Goal: Task Accomplishment & Management: Complete application form

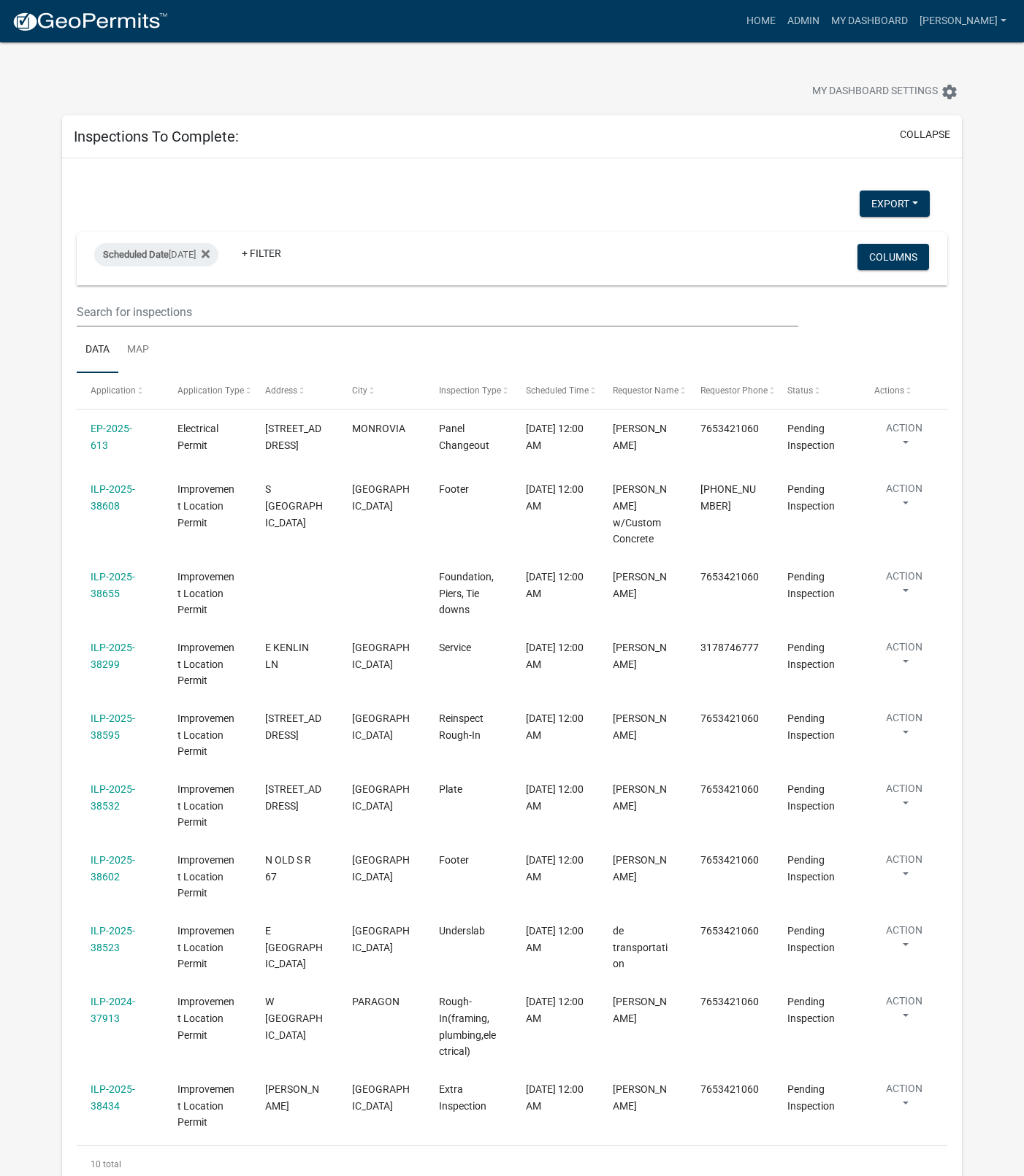
select select "1: 25"
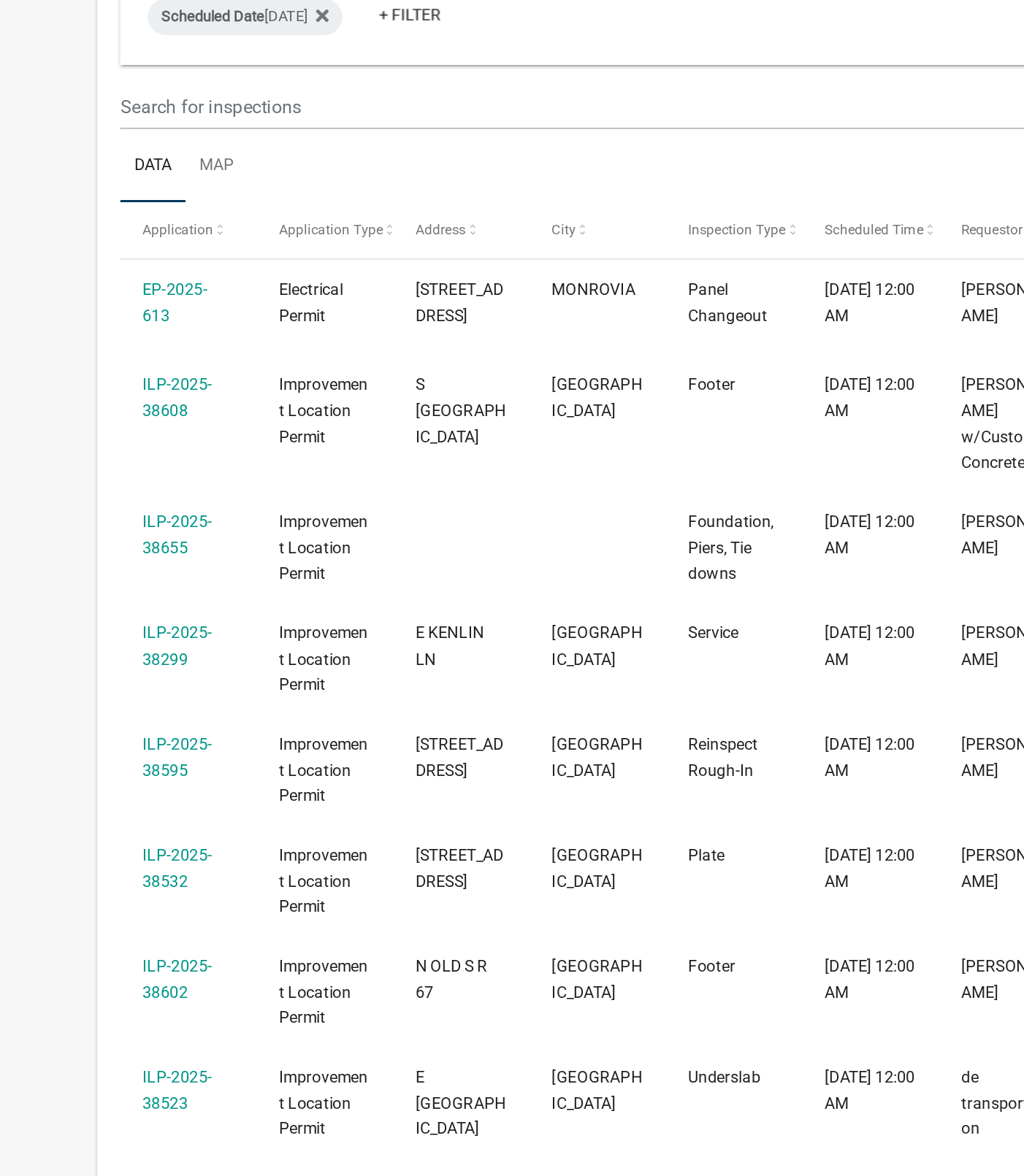
click at [117, 590] on link "ILP-2025-38655" at bounding box center [112, 584] width 44 height 28
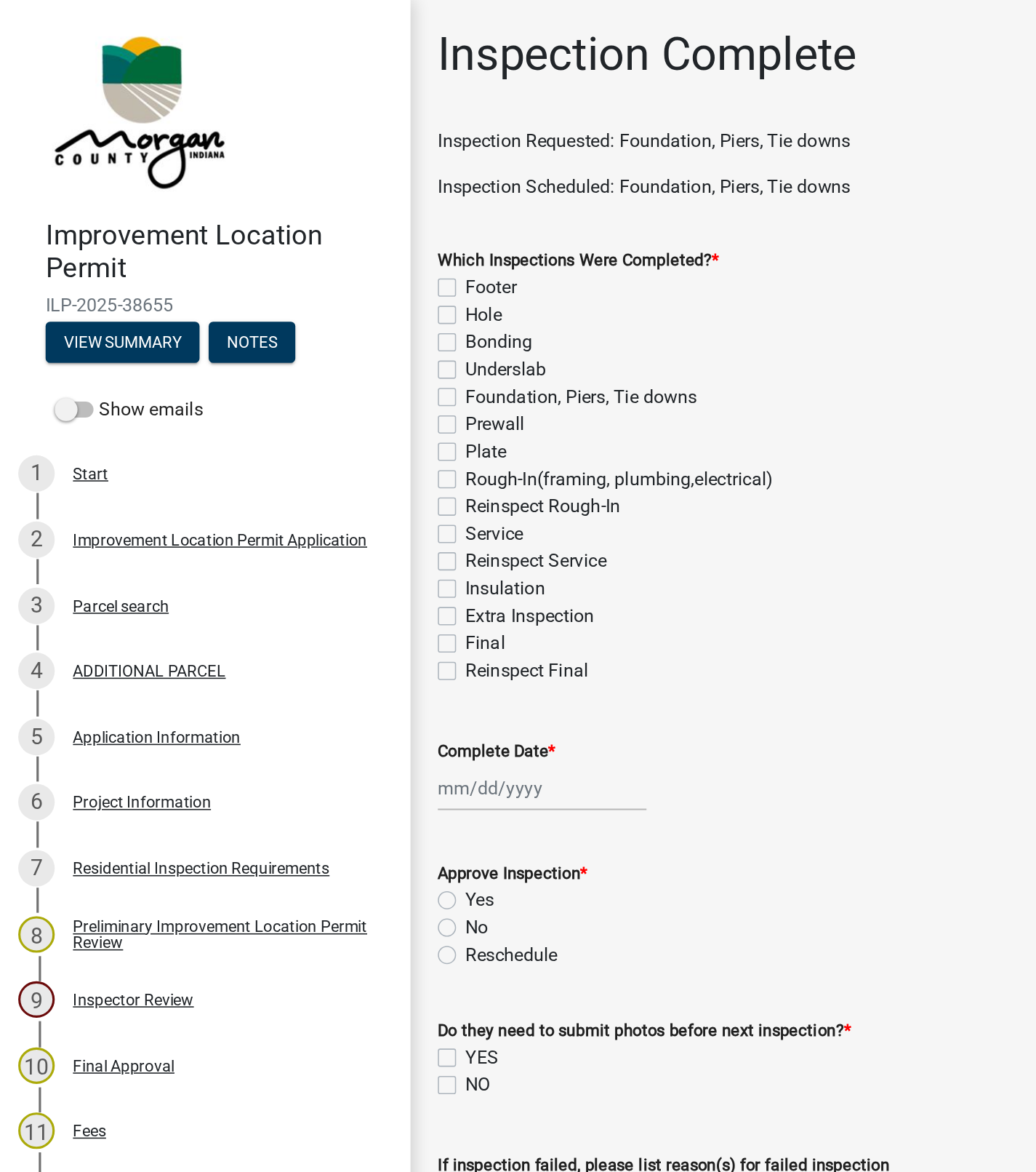
click at [296, 253] on label "Foundation, Piers, Tie downs" at bounding box center [370, 253] width 148 height 18
click at [296, 253] on input "Foundation, Piers, Tie downs" at bounding box center [301, 249] width 10 height 10
checkbox input "true"
checkbox input "false"
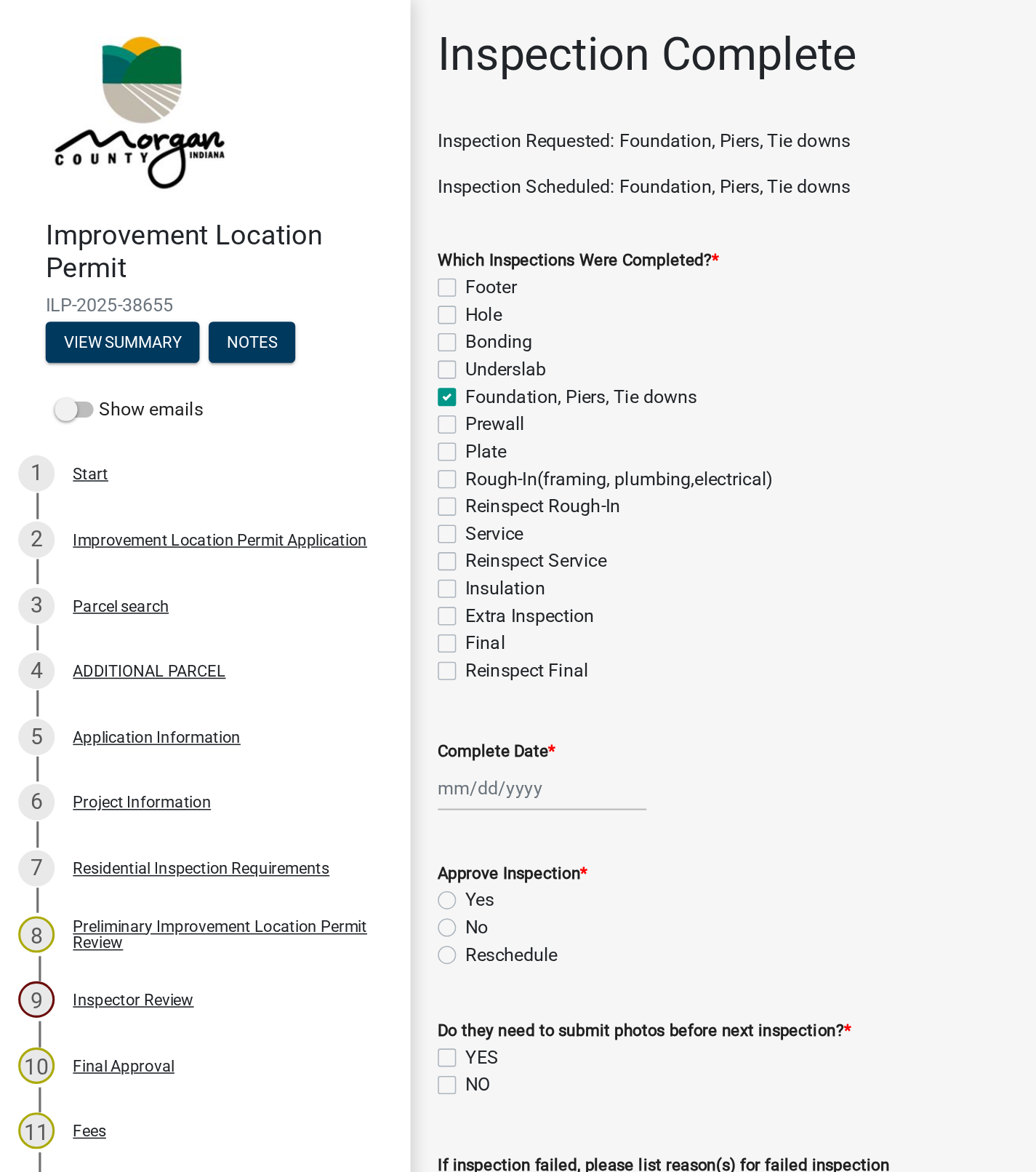
checkbox input "false"
checkbox input "true"
checkbox input "false"
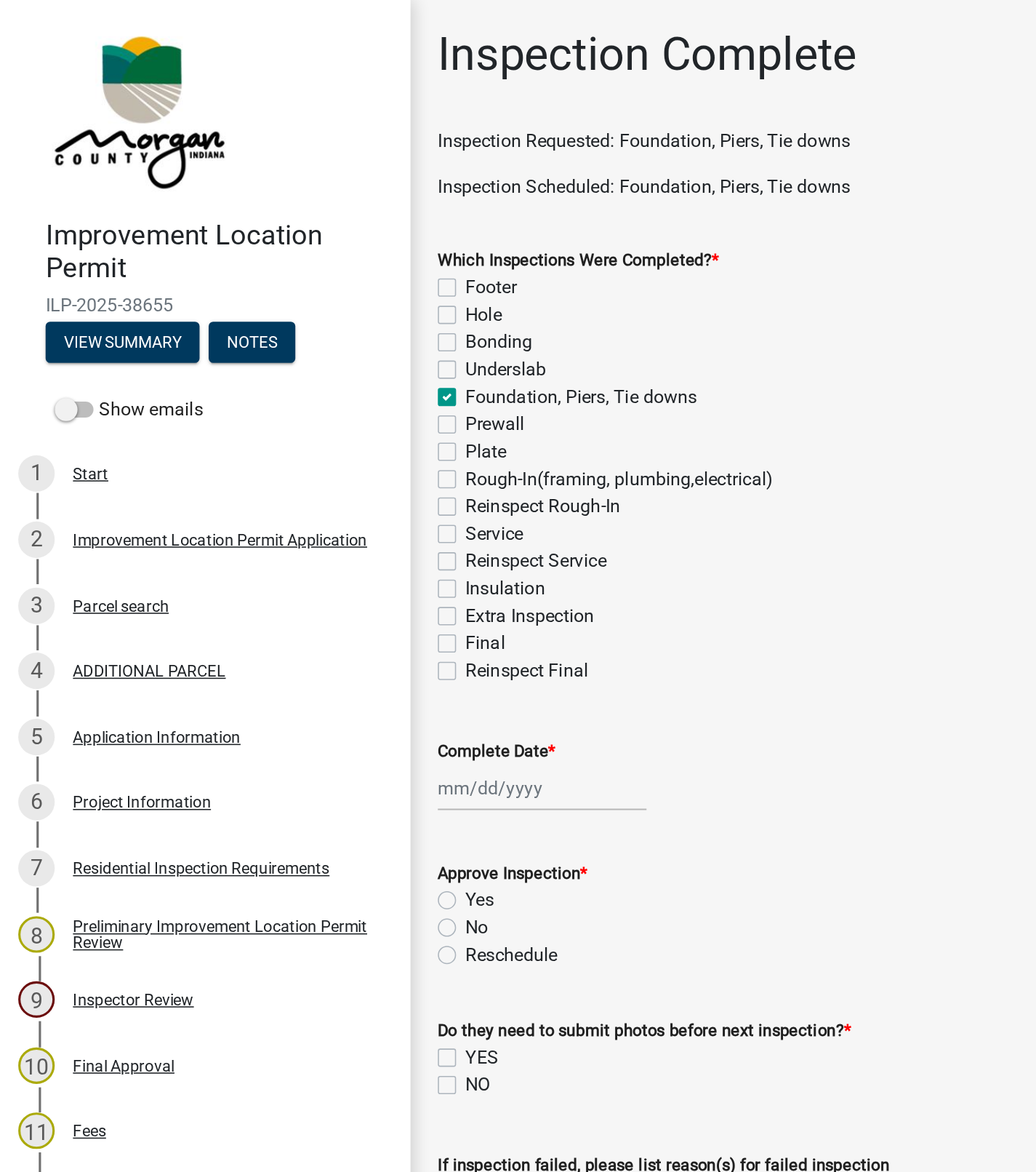
checkbox input "false"
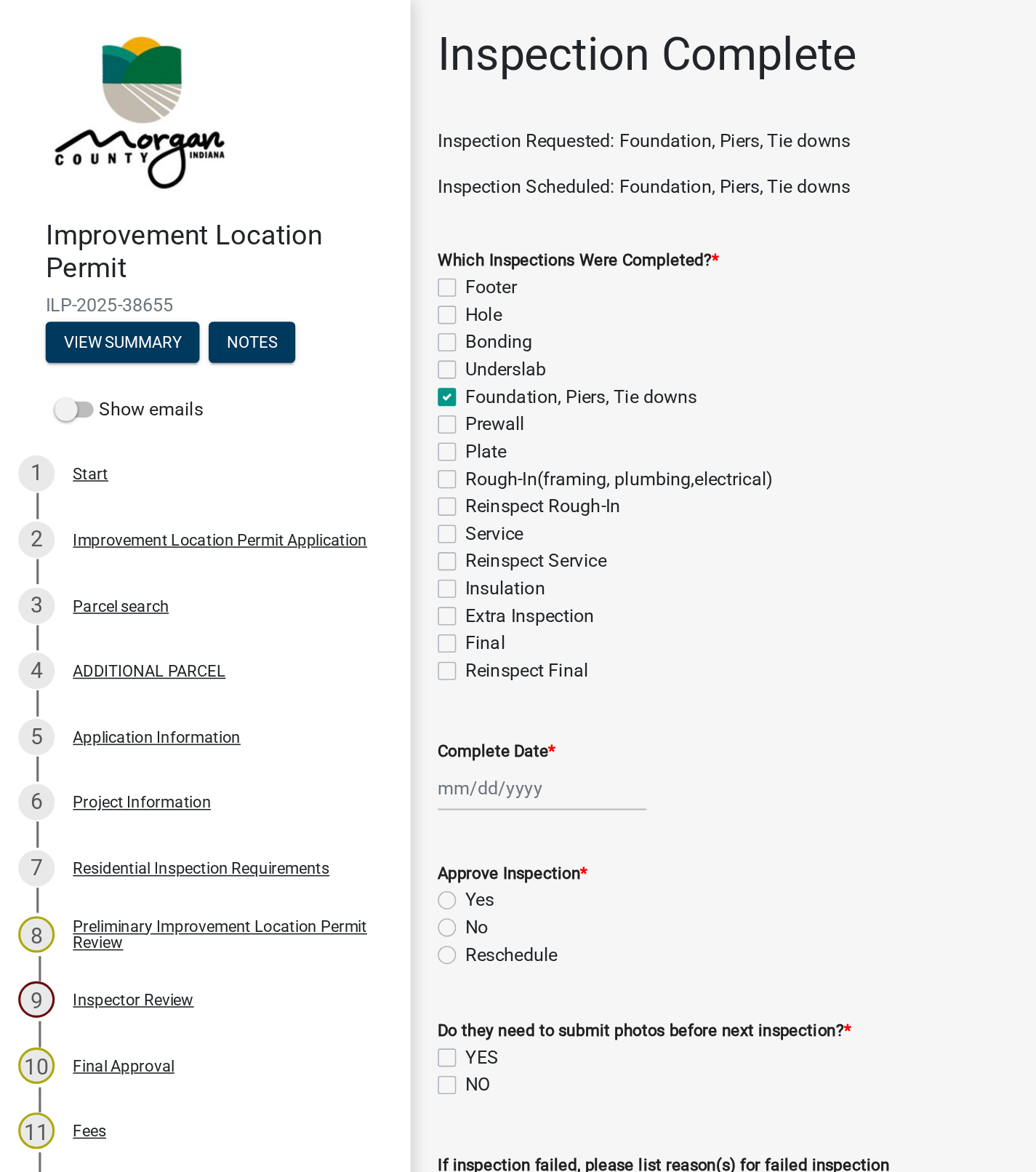
checkbox input "false"
click at [296, 343] on label "Service" at bounding box center [315, 341] width 37 height 18
click at [296, 341] on input "Service" at bounding box center [301, 337] width 10 height 10
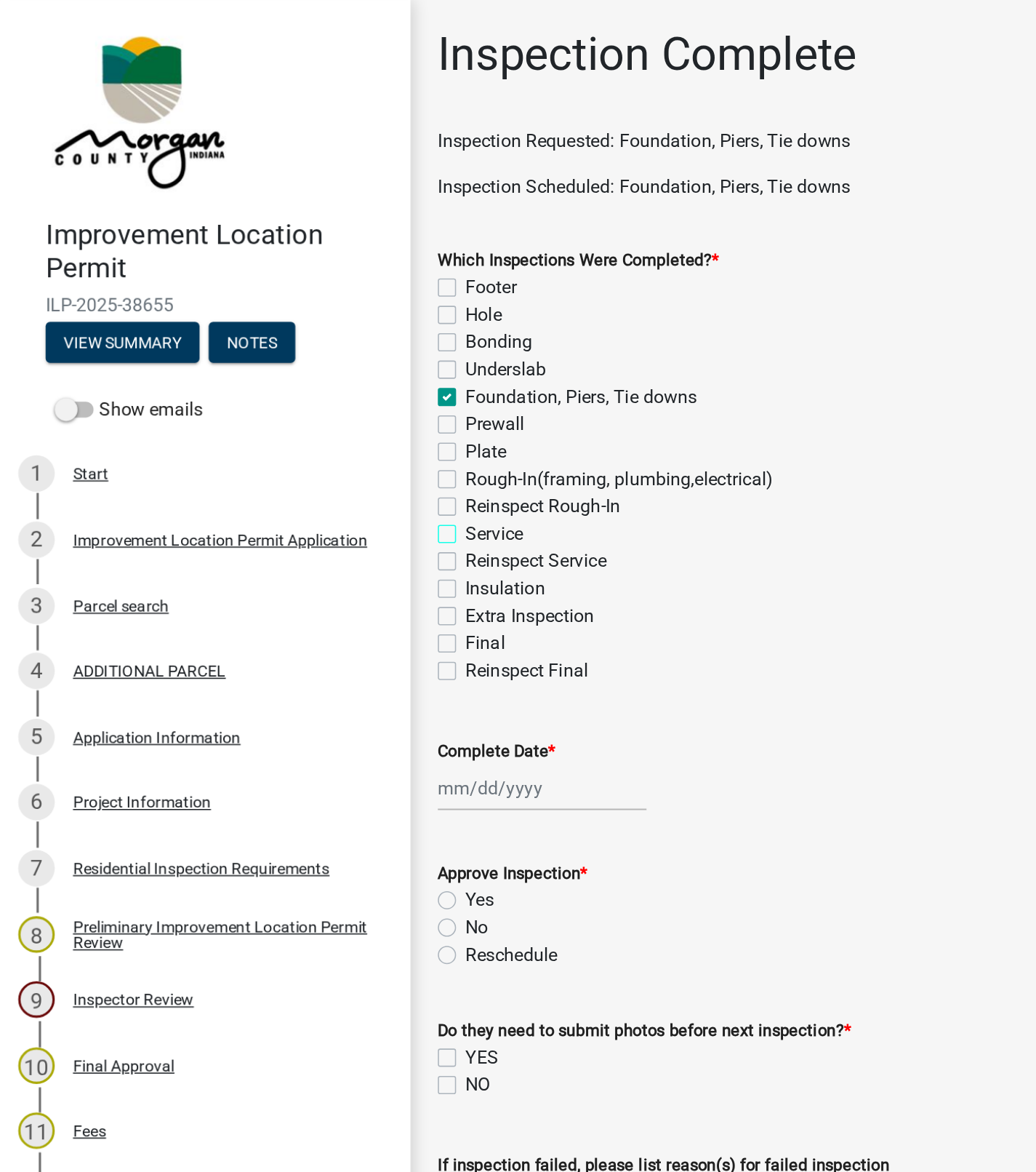
checkbox input "true"
checkbox input "false"
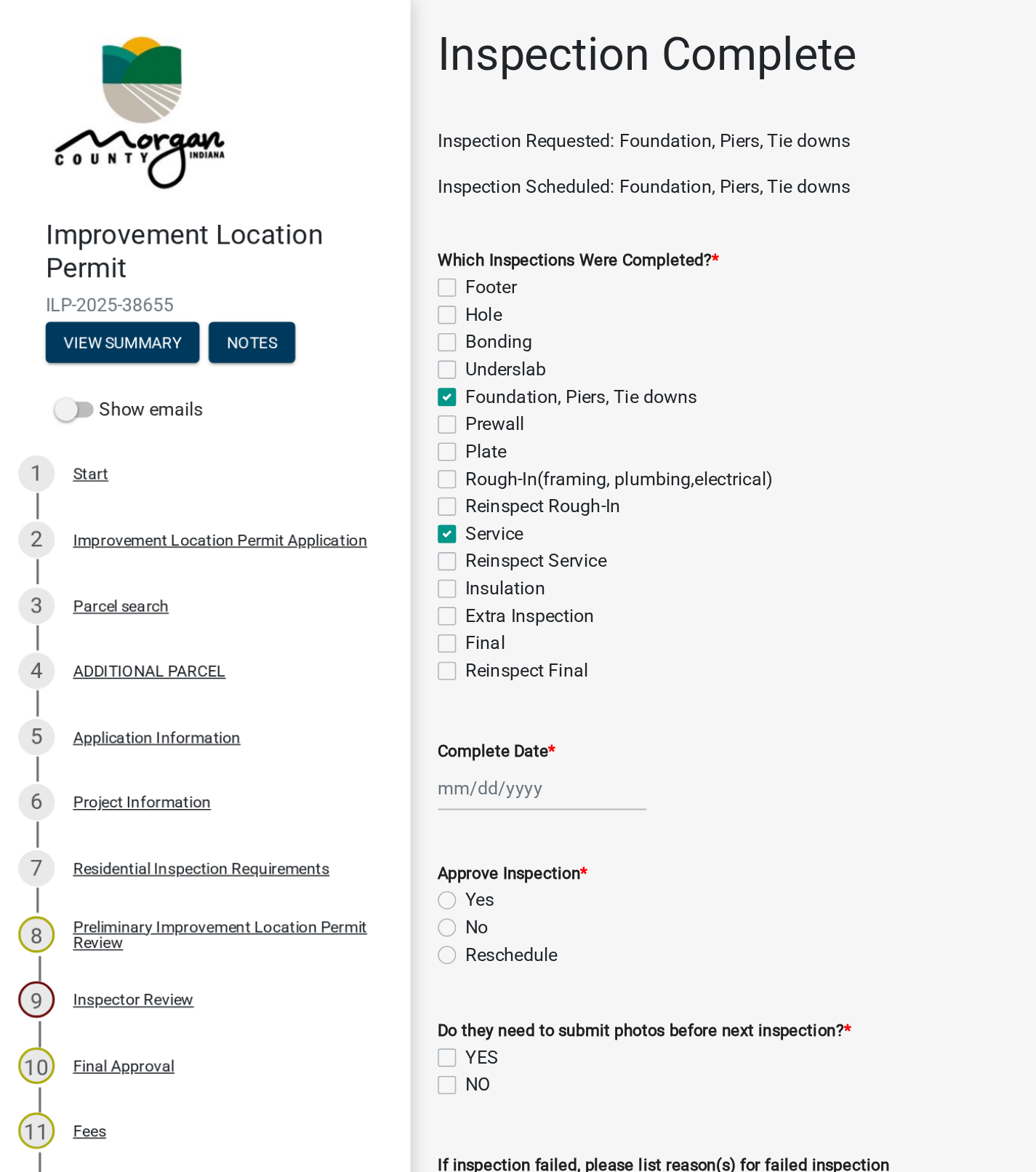
checkbox input "true"
checkbox input "false"
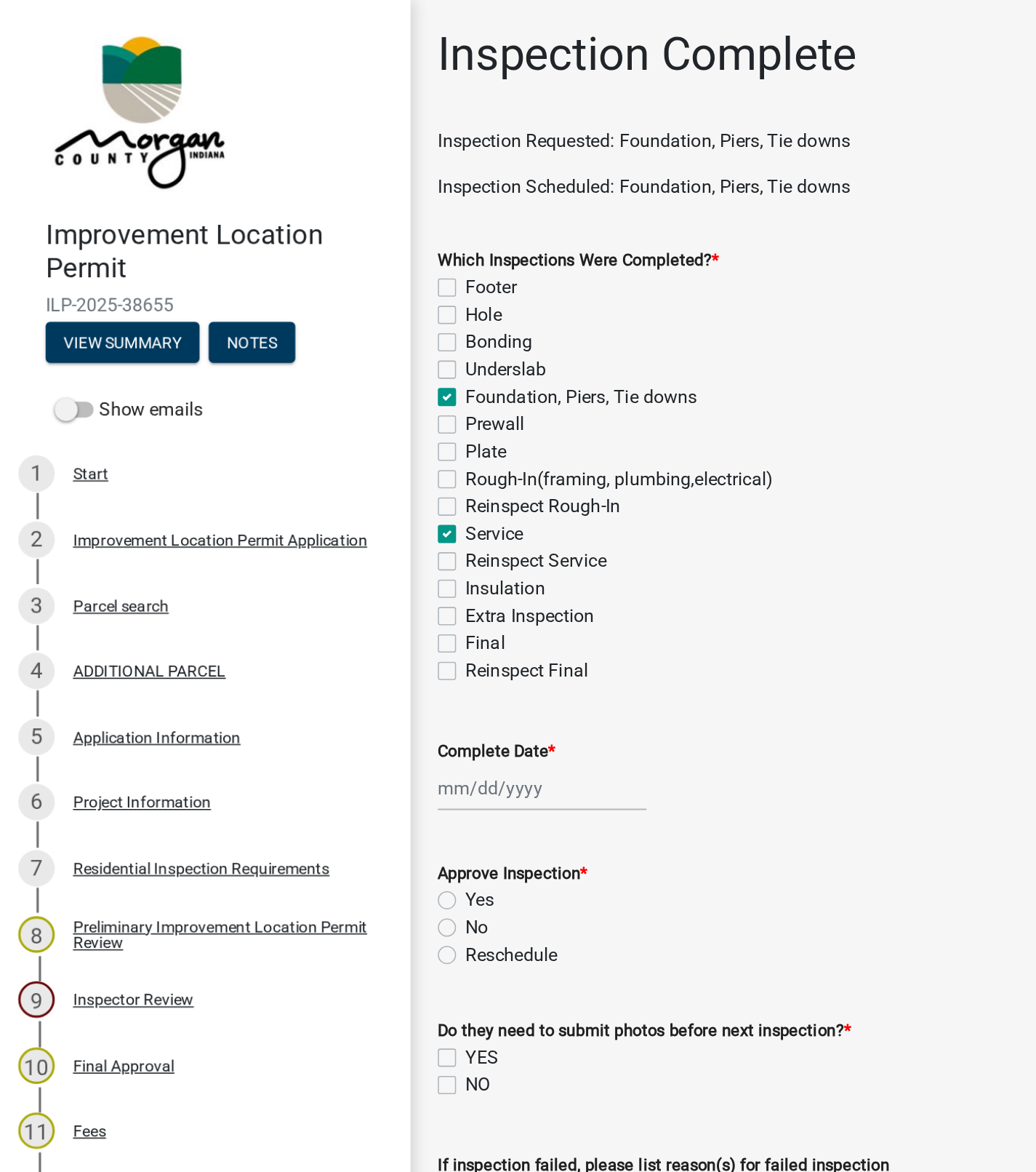
checkbox input "true"
checkbox input "false"
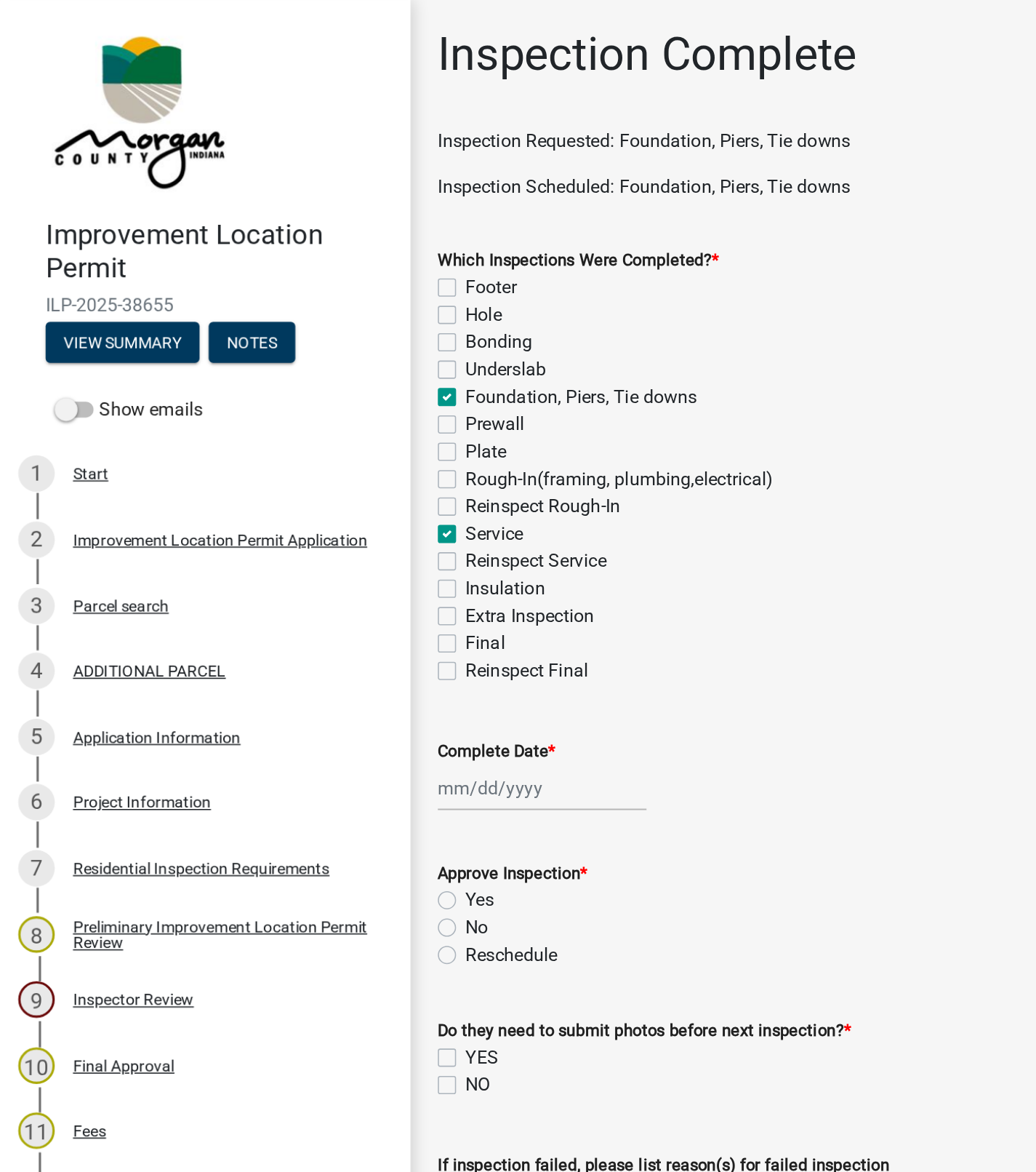
checkbox input "false"
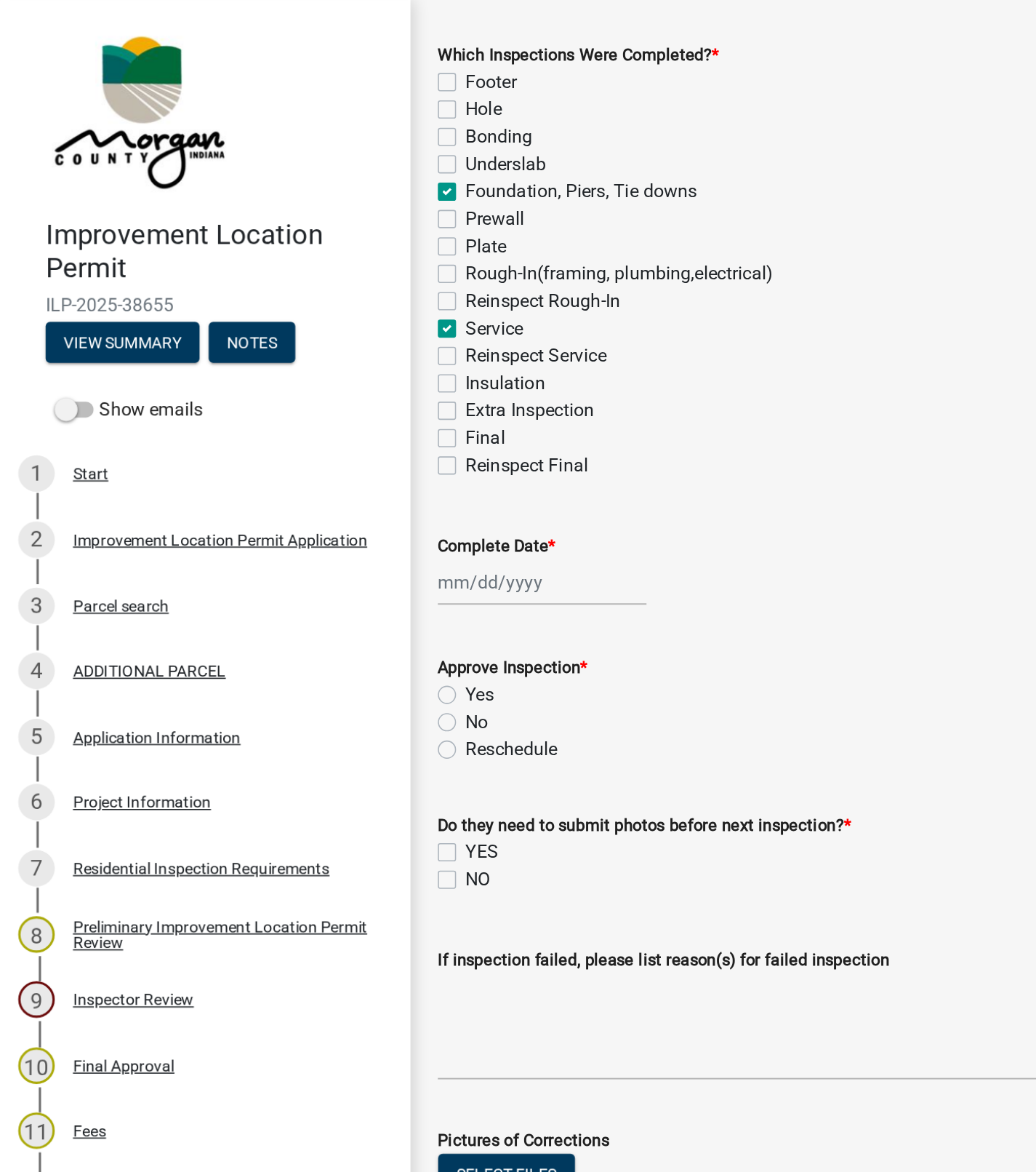
scroll to position [132, 0]
click at [320, 371] on div at bounding box center [346, 370] width 133 height 30
select select "10"
select select "2025"
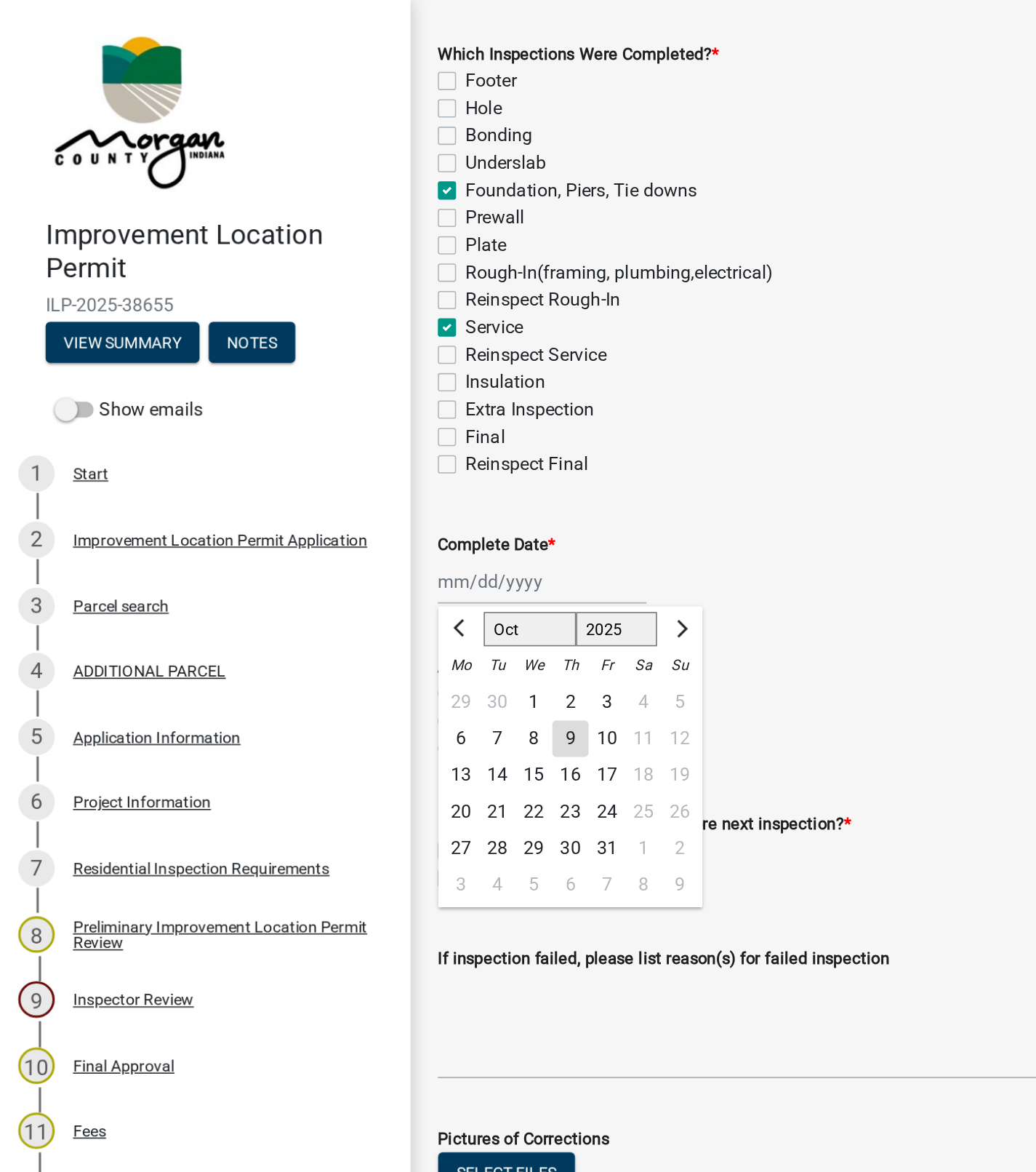
click at [363, 472] on div "9" at bounding box center [363, 471] width 23 height 23
type input "[DATE]"
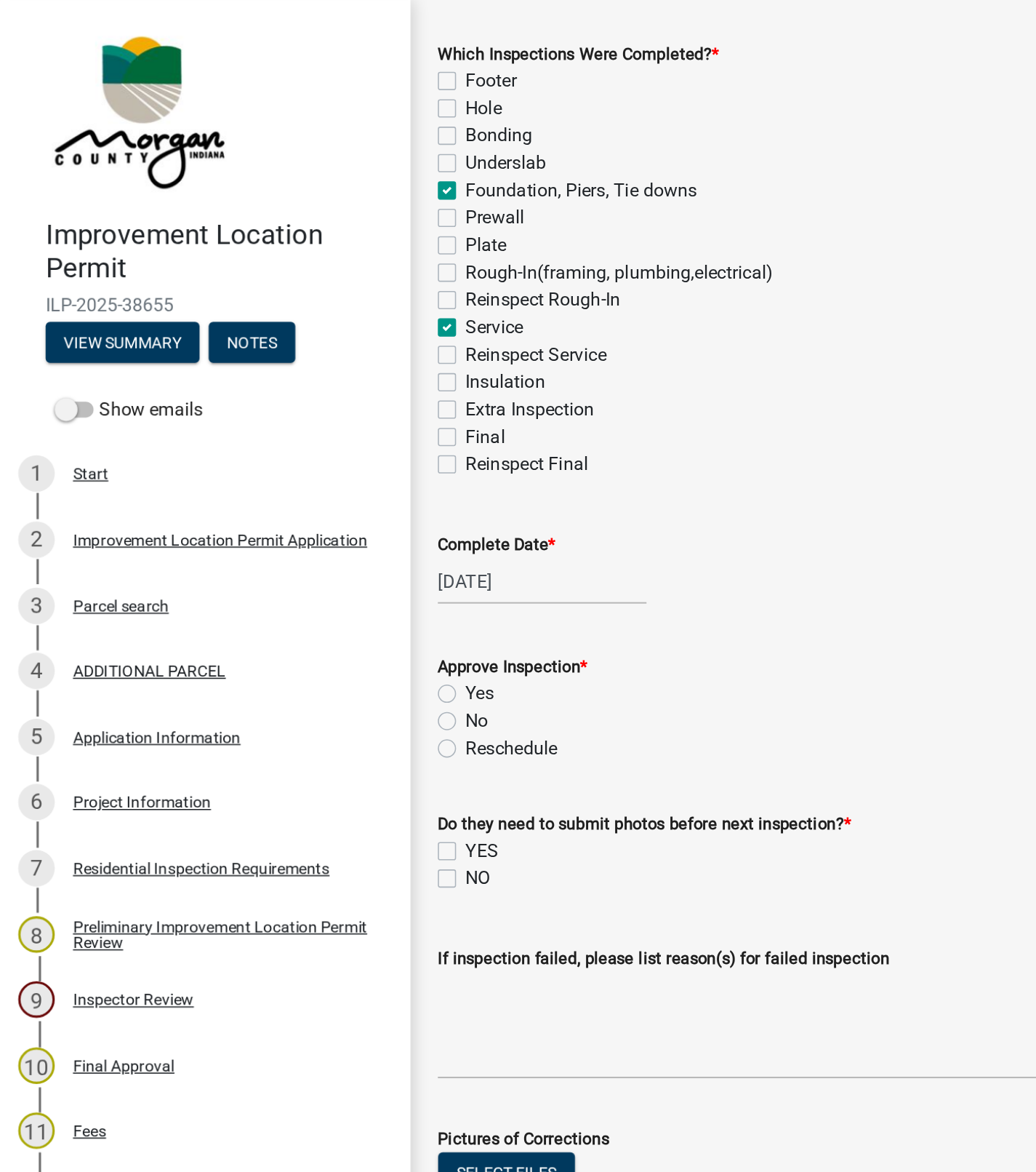
click at [296, 441] on label "Yes" at bounding box center [305, 443] width 18 height 18
click at [296, 441] on input "Yes" at bounding box center [301, 439] width 10 height 10
radio input "true"
click at [296, 543] on label "YES" at bounding box center [307, 543] width 21 height 18
click at [296, 543] on input "YES" at bounding box center [301, 539] width 10 height 10
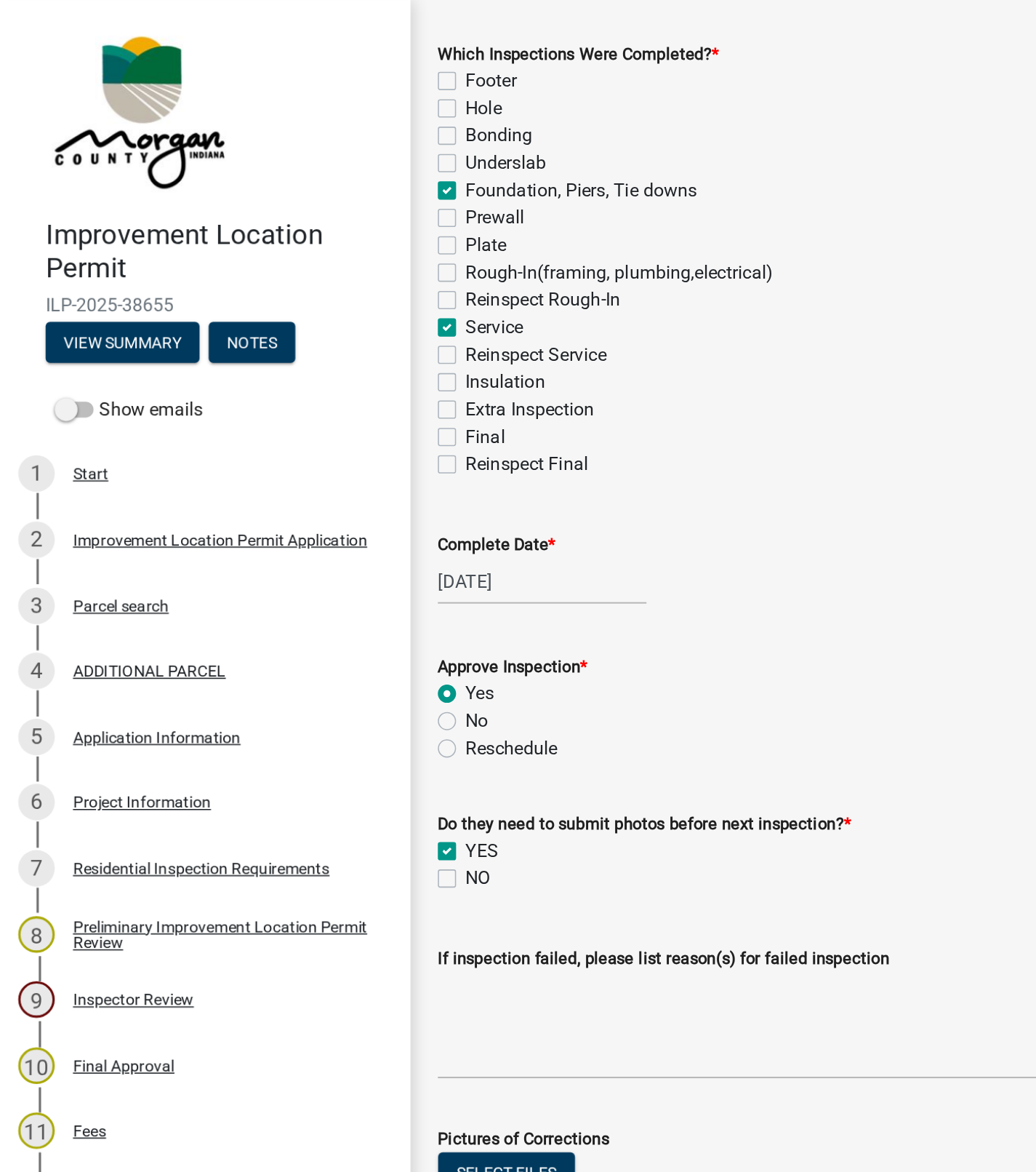
checkbox input "true"
checkbox input "false"
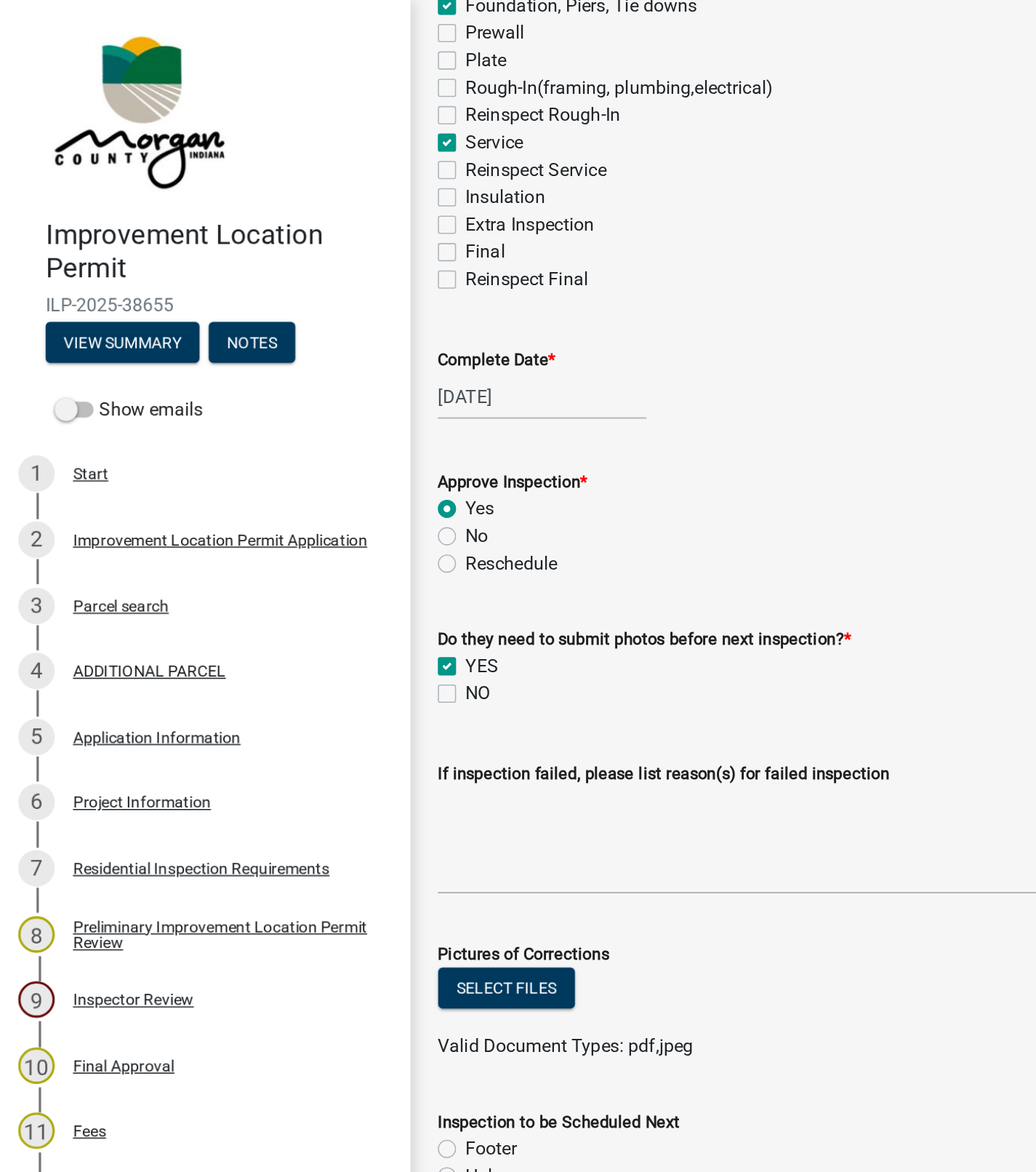
scroll to position [295, 0]
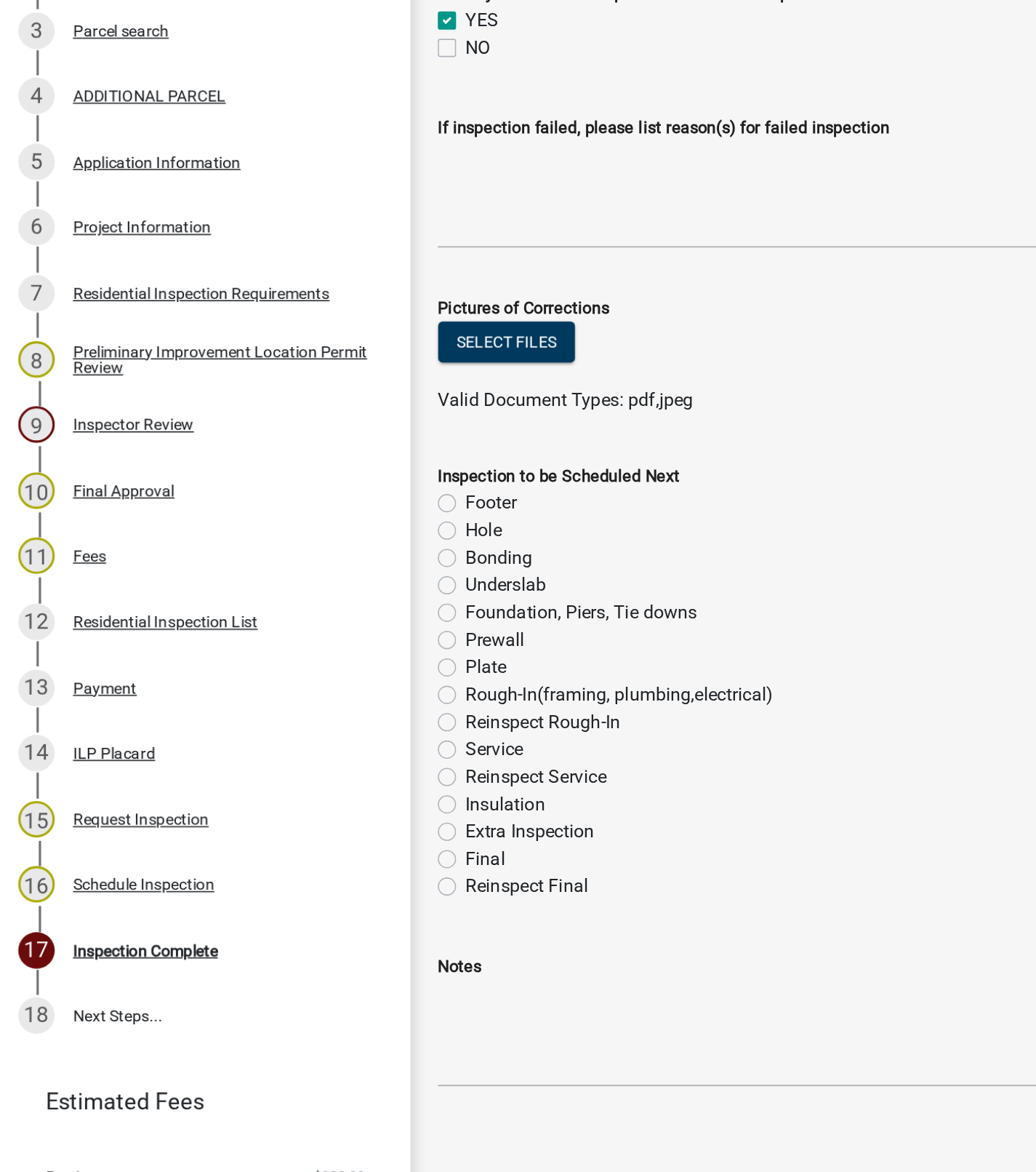
click at [296, 813] on label "Rough-In(framing, plumbing,electrical)" at bounding box center [394, 810] width 197 height 18
click at [296, 811] on input "Rough-In(framing, plumbing,electrical)" at bounding box center [301, 806] width 10 height 10
radio input "true"
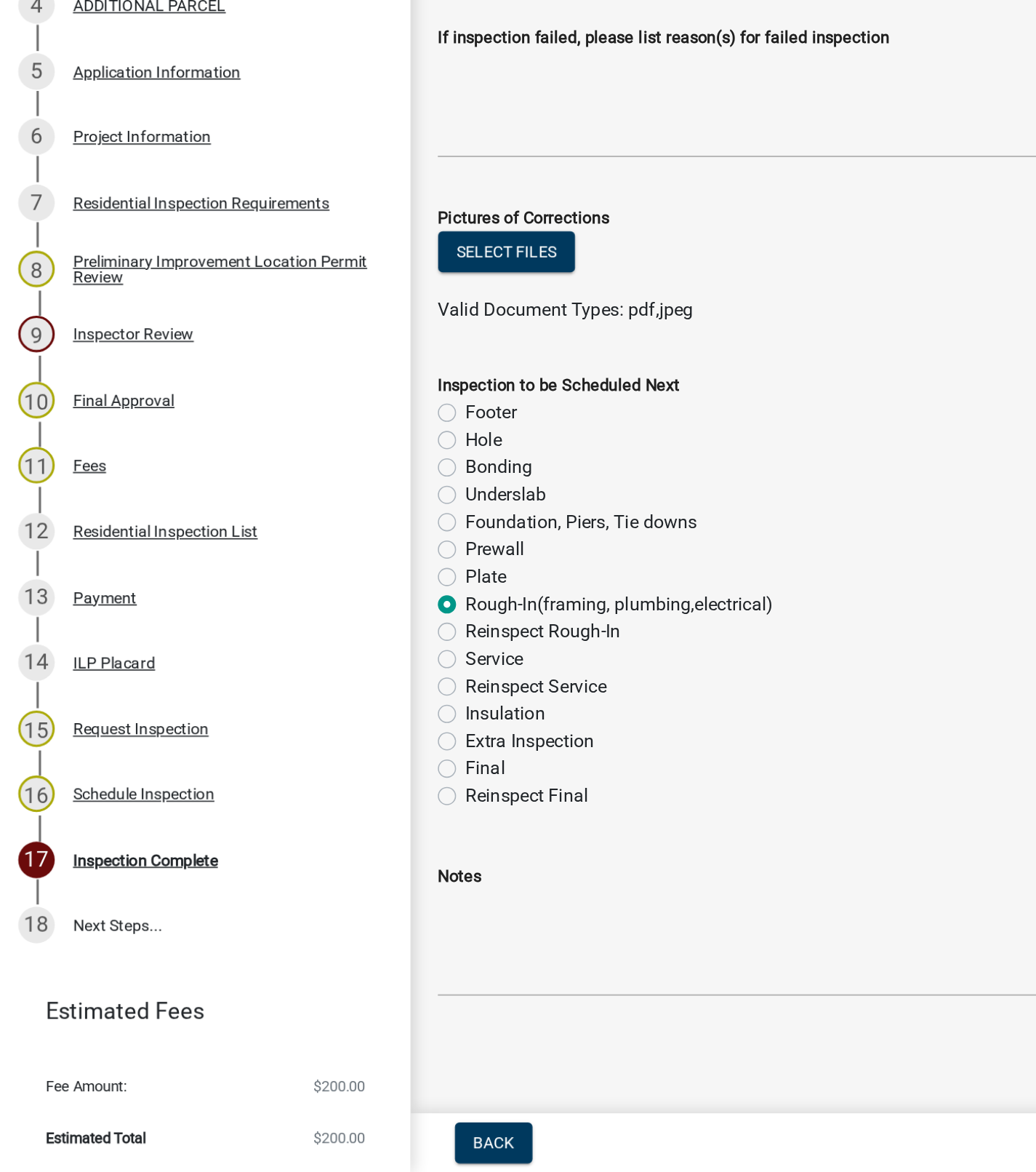
scroll to position [0, 0]
click at [296, 914] on label "Final" at bounding box center [309, 914] width 26 height 18
click at [296, 914] on input "Final" at bounding box center [301, 910] width 10 height 10
radio input "true"
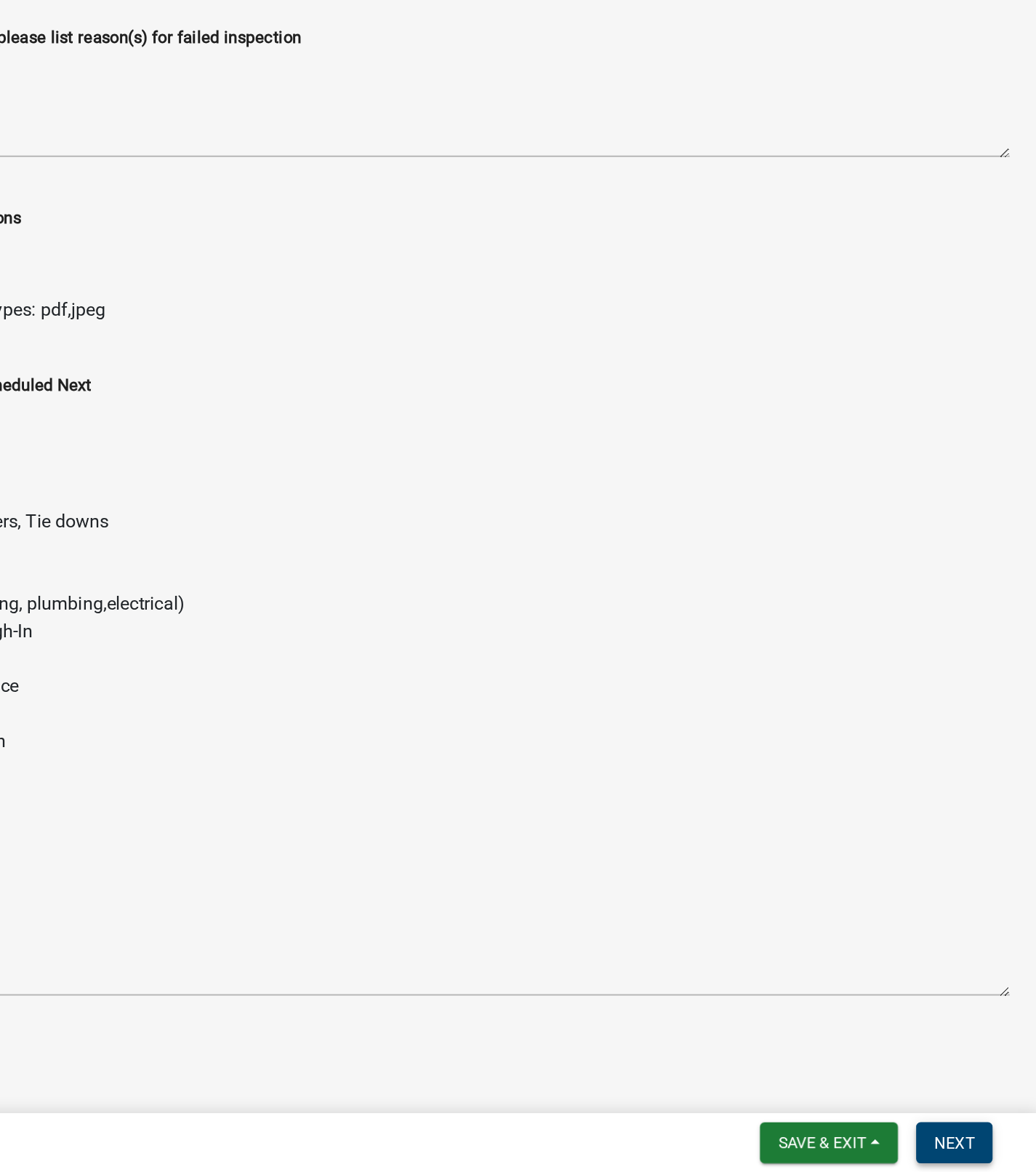
click at [977, 1155] on span "Next" at bounding box center [984, 1153] width 26 height 11
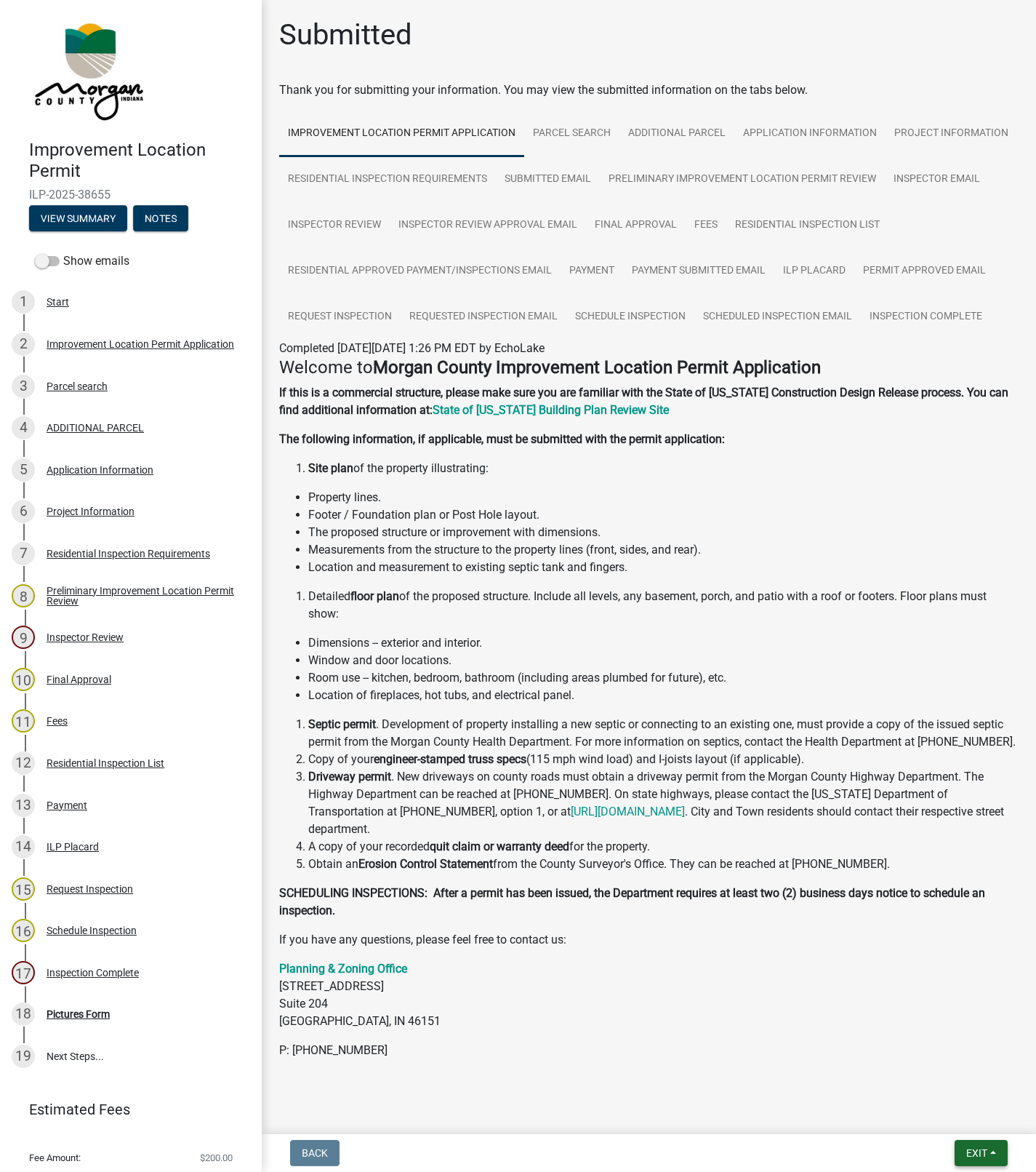
click at [980, 1158] on span "Exit" at bounding box center [977, 1153] width 21 height 11
click at [930, 1112] on button "Save & Exit" at bounding box center [949, 1115] width 116 height 35
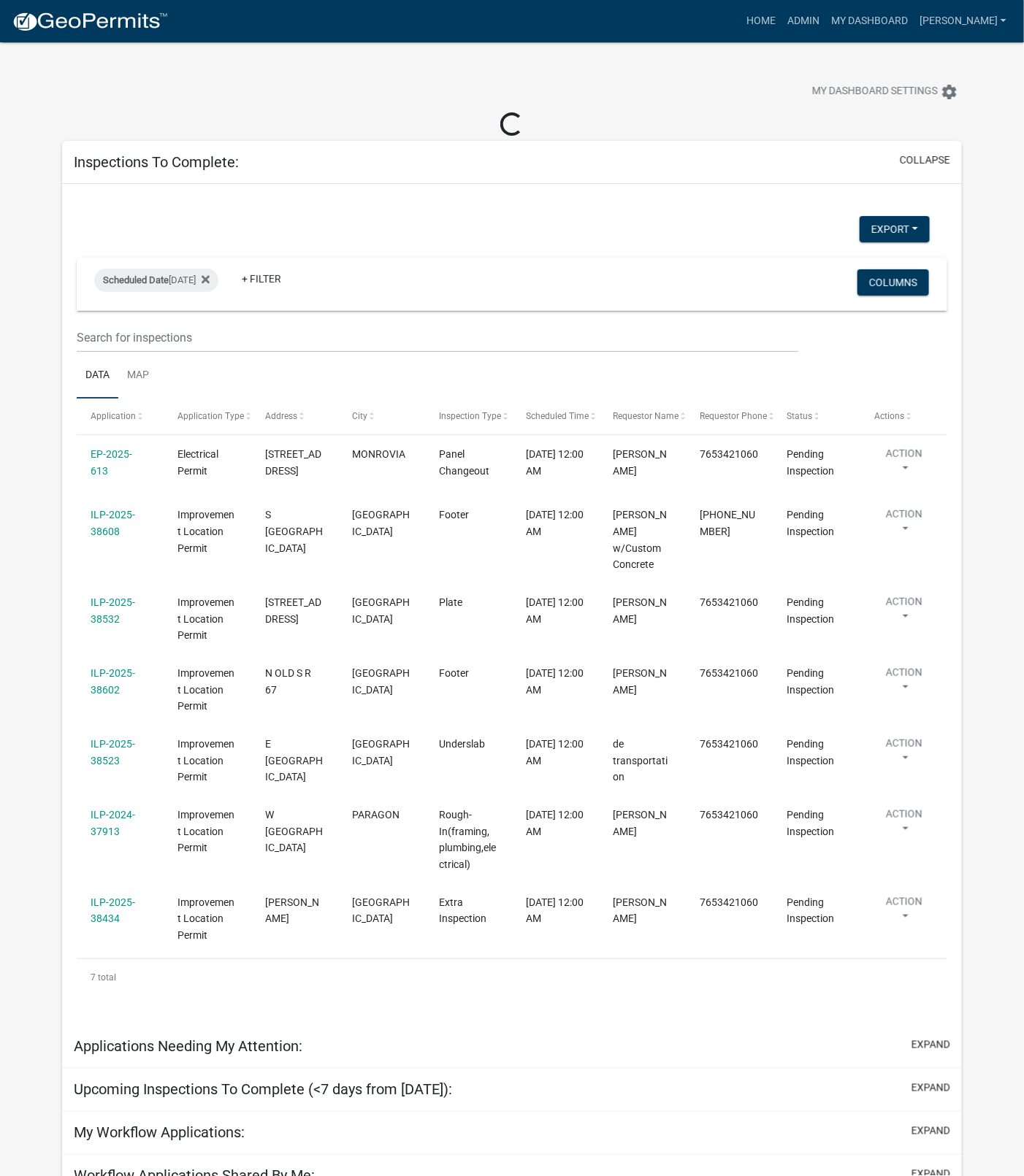
select select "1: 25"
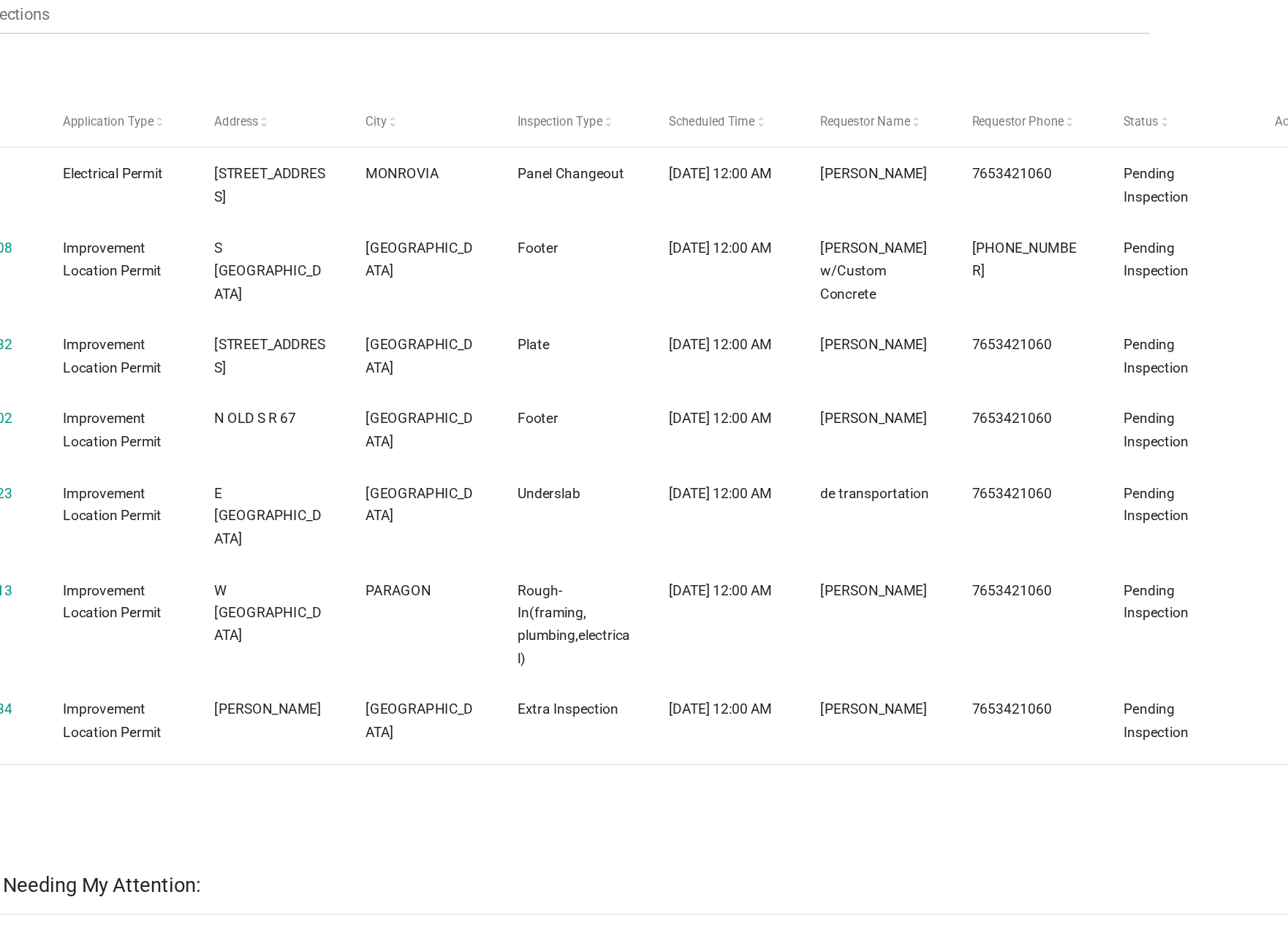
scroll to position [58, 0]
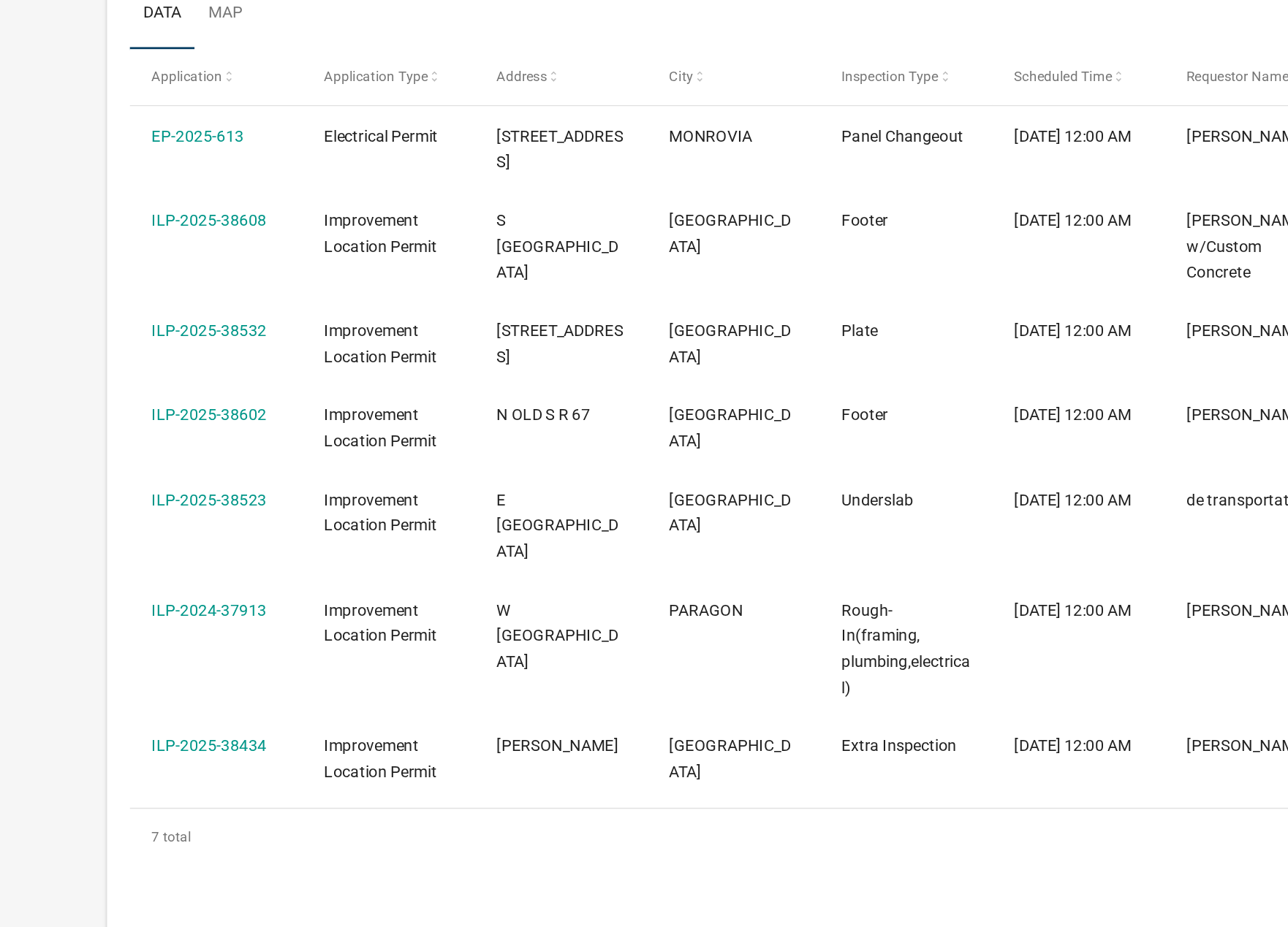
click at [149, 545] on link "ILP-2025-38602" at bounding box center [140, 550] width 73 height 11
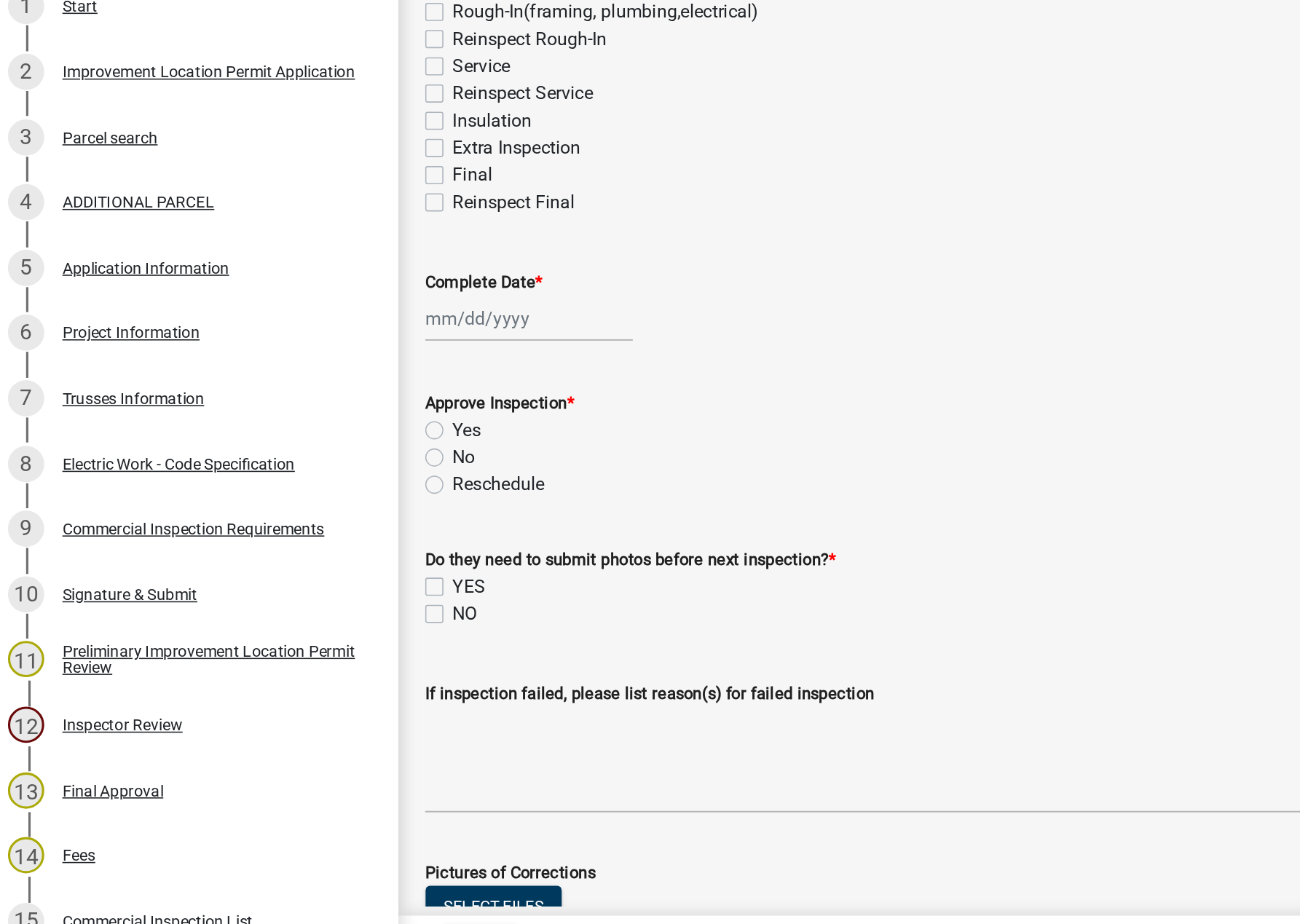
click at [107, 510] on div "Project Information" at bounding box center [91, 511] width 88 height 10
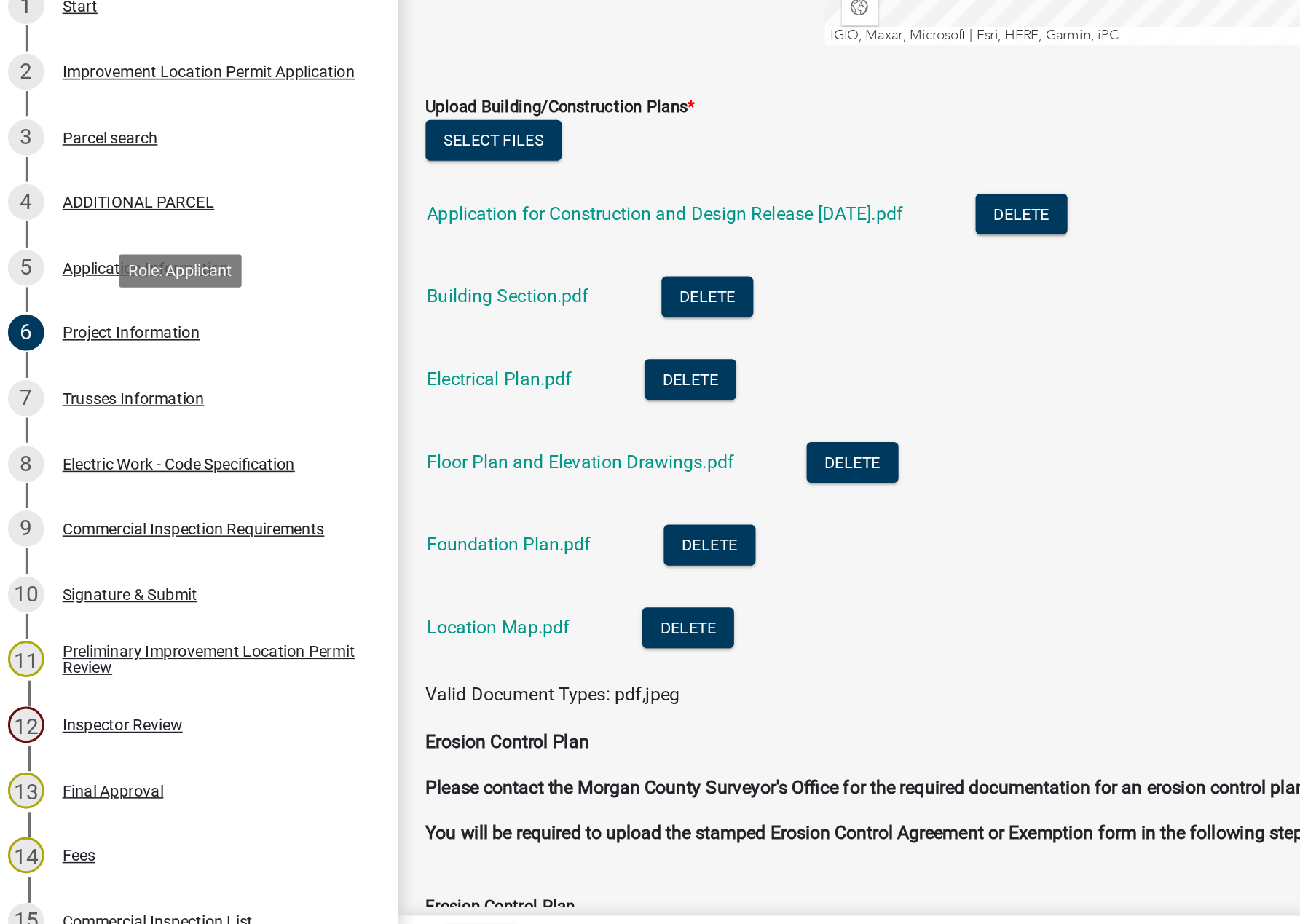
scroll to position [2680, 0]
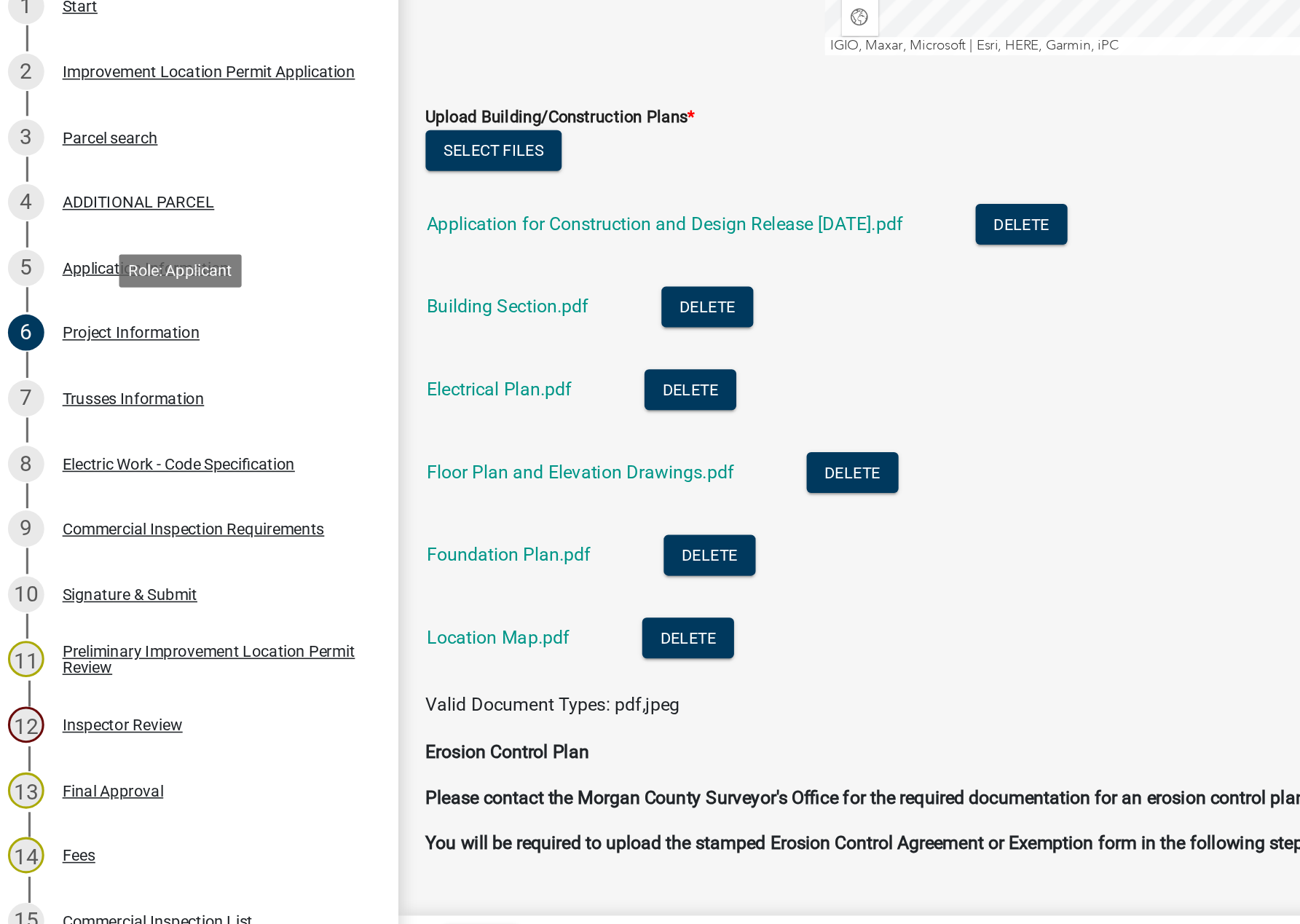
click at [336, 658] on link "Foundation Plan.pdf" at bounding box center [333, 654] width 105 height 14
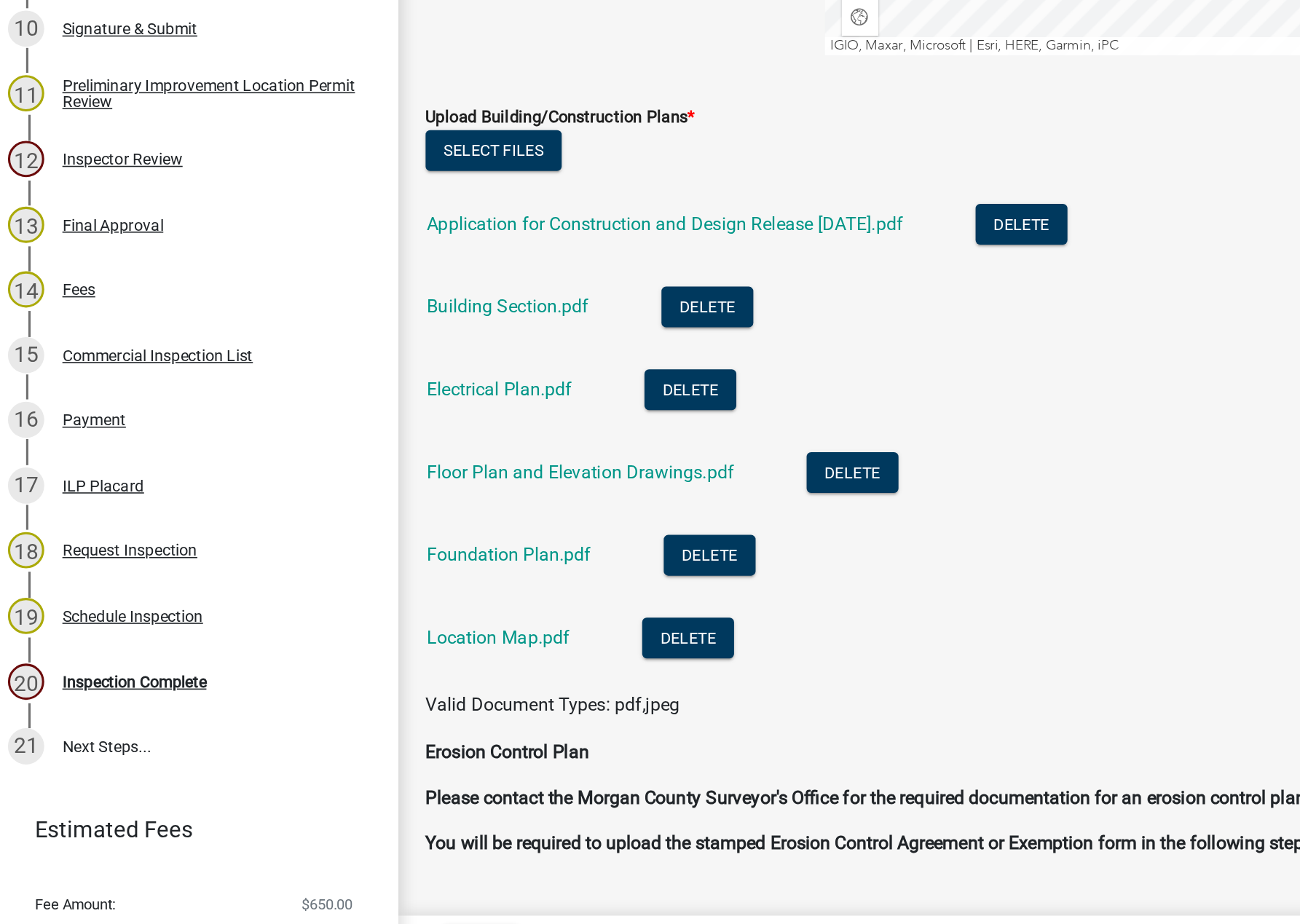
scroll to position [374, 0]
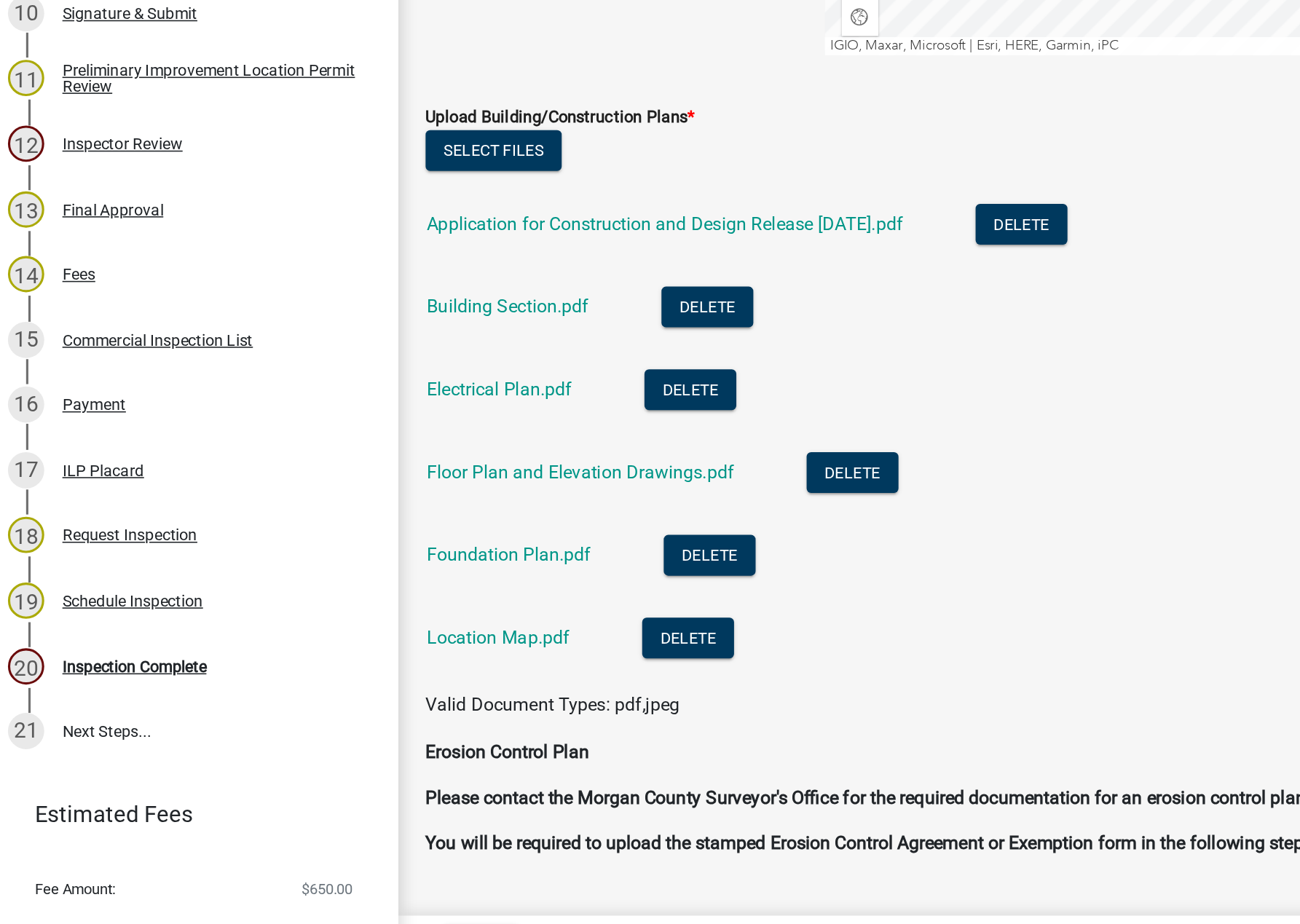
click at [123, 723] on div "Inspection Complete" at bounding box center [93, 726] width 93 height 10
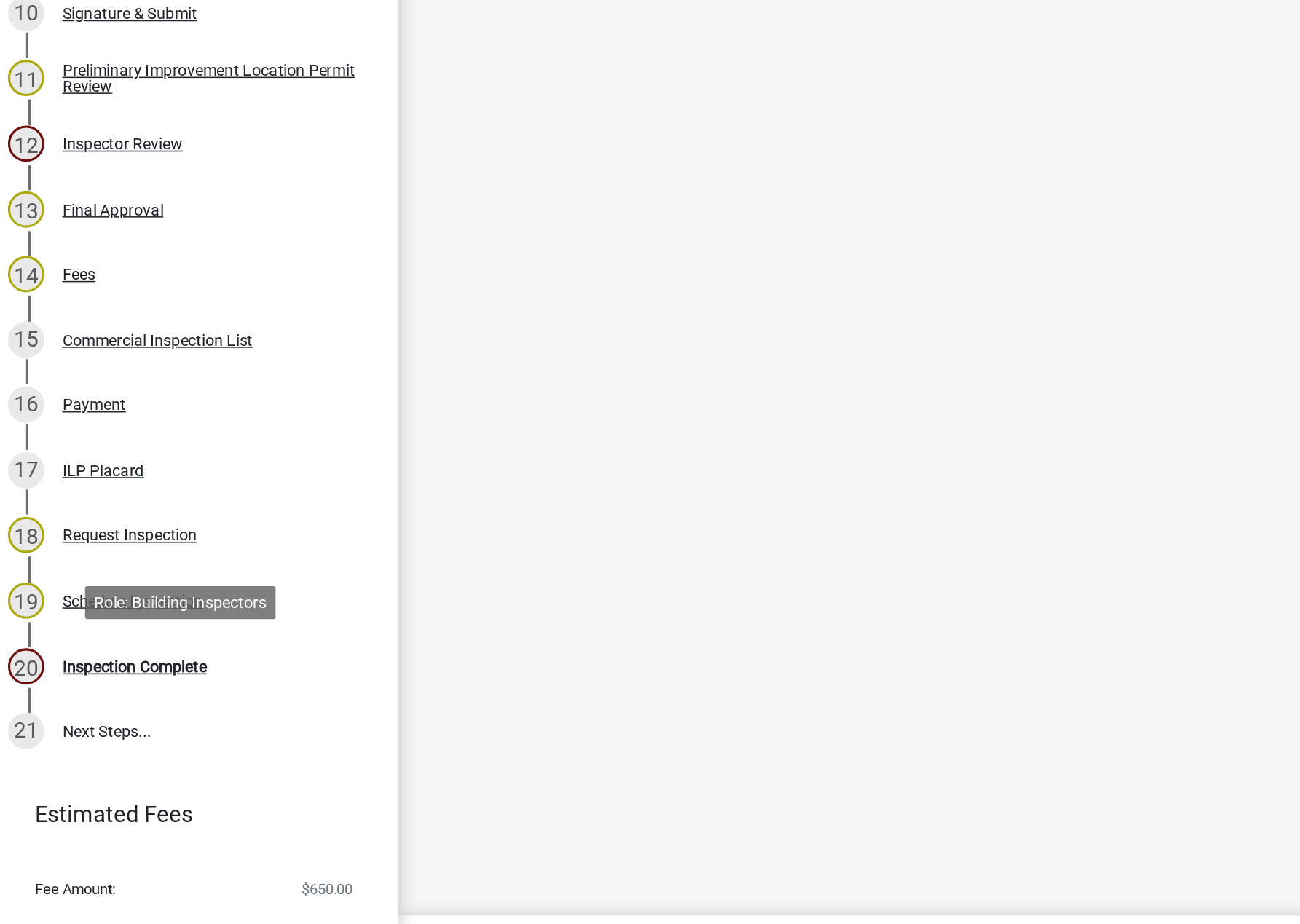
scroll to position [0, 0]
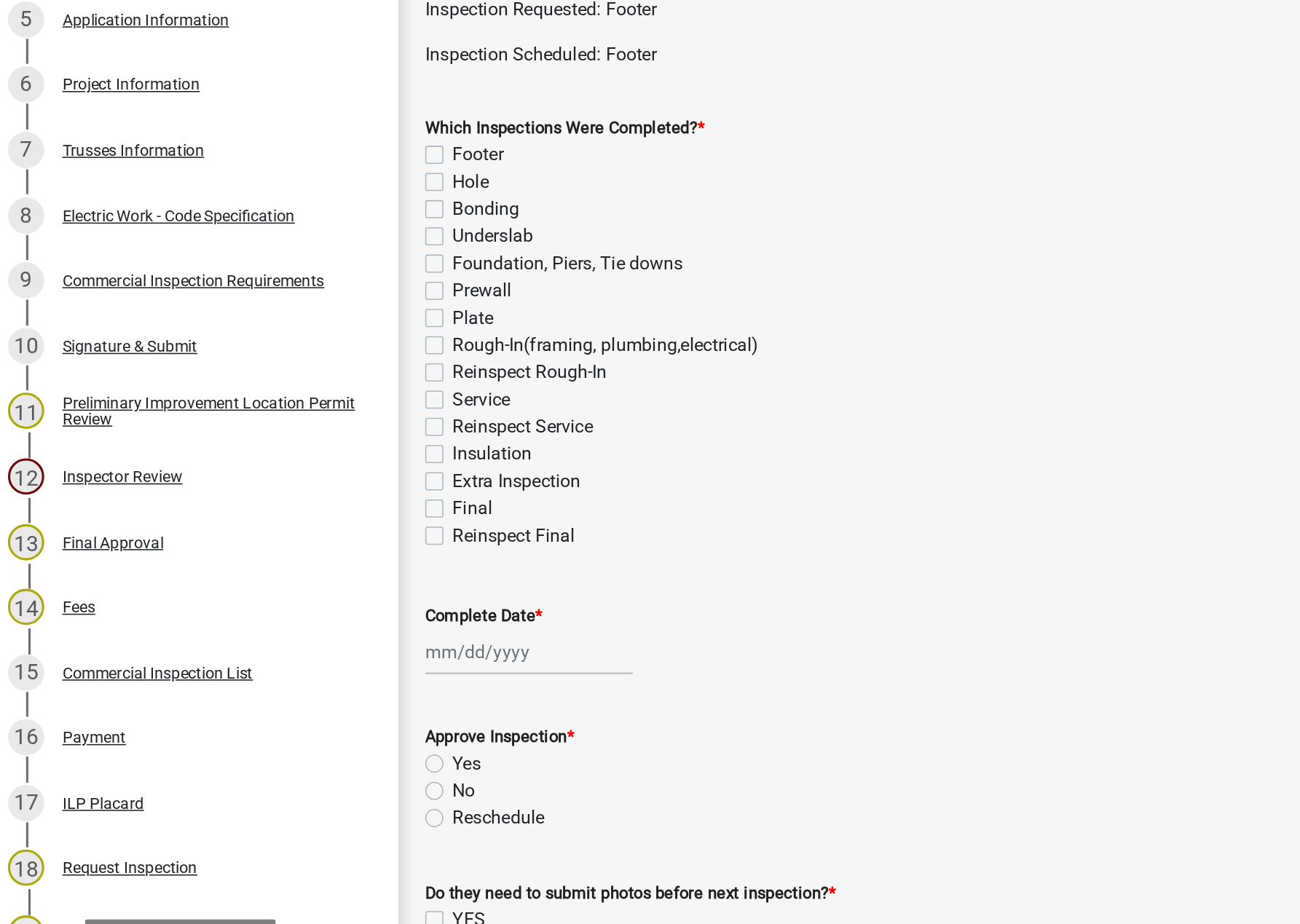
click at [302, 183] on label "Footer" at bounding box center [313, 183] width 33 height 18
click at [302, 183] on input "Footer" at bounding box center [302, 179] width 10 height 10
checkbox input "true"
checkbox input "false"
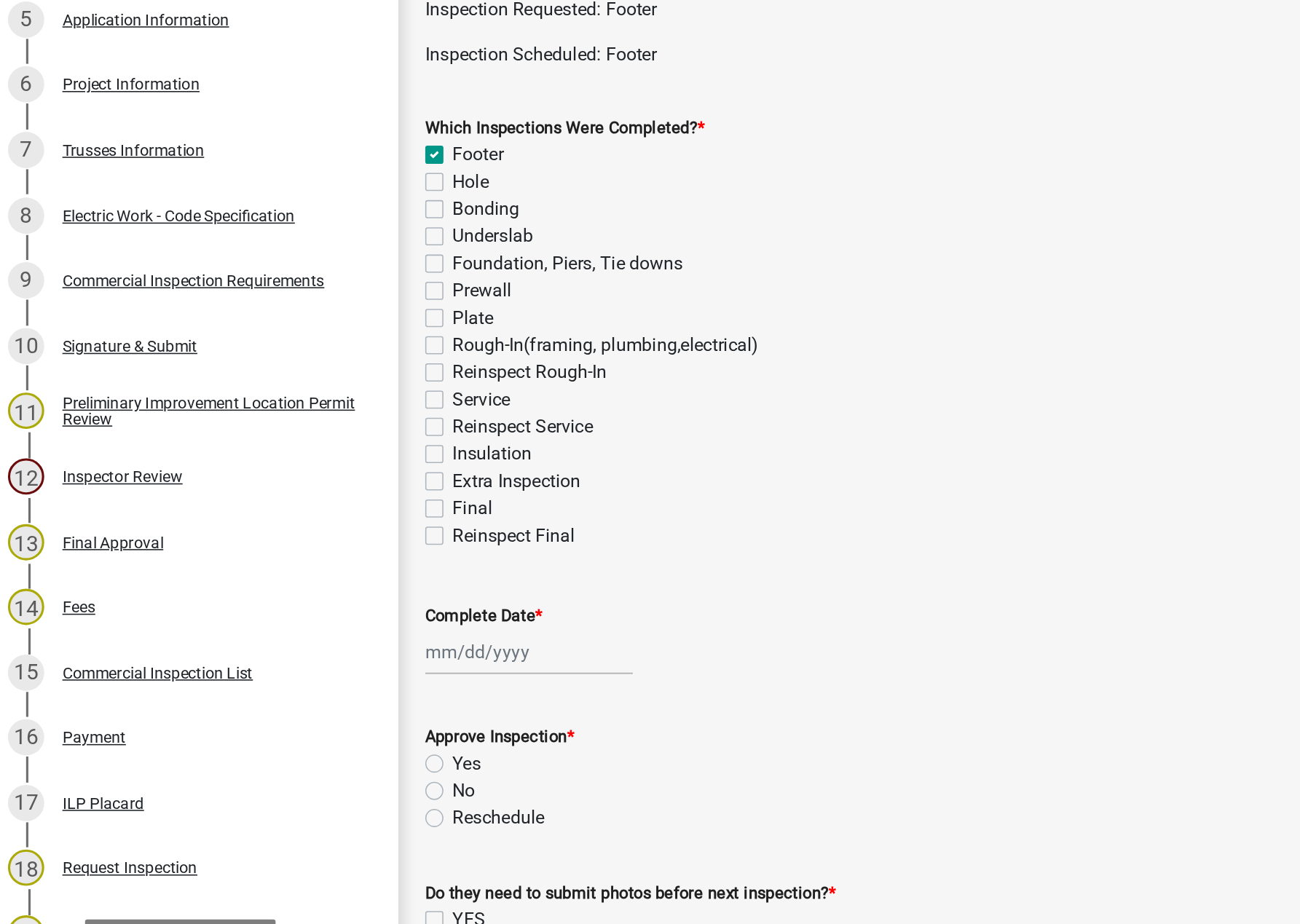
checkbox input "false"
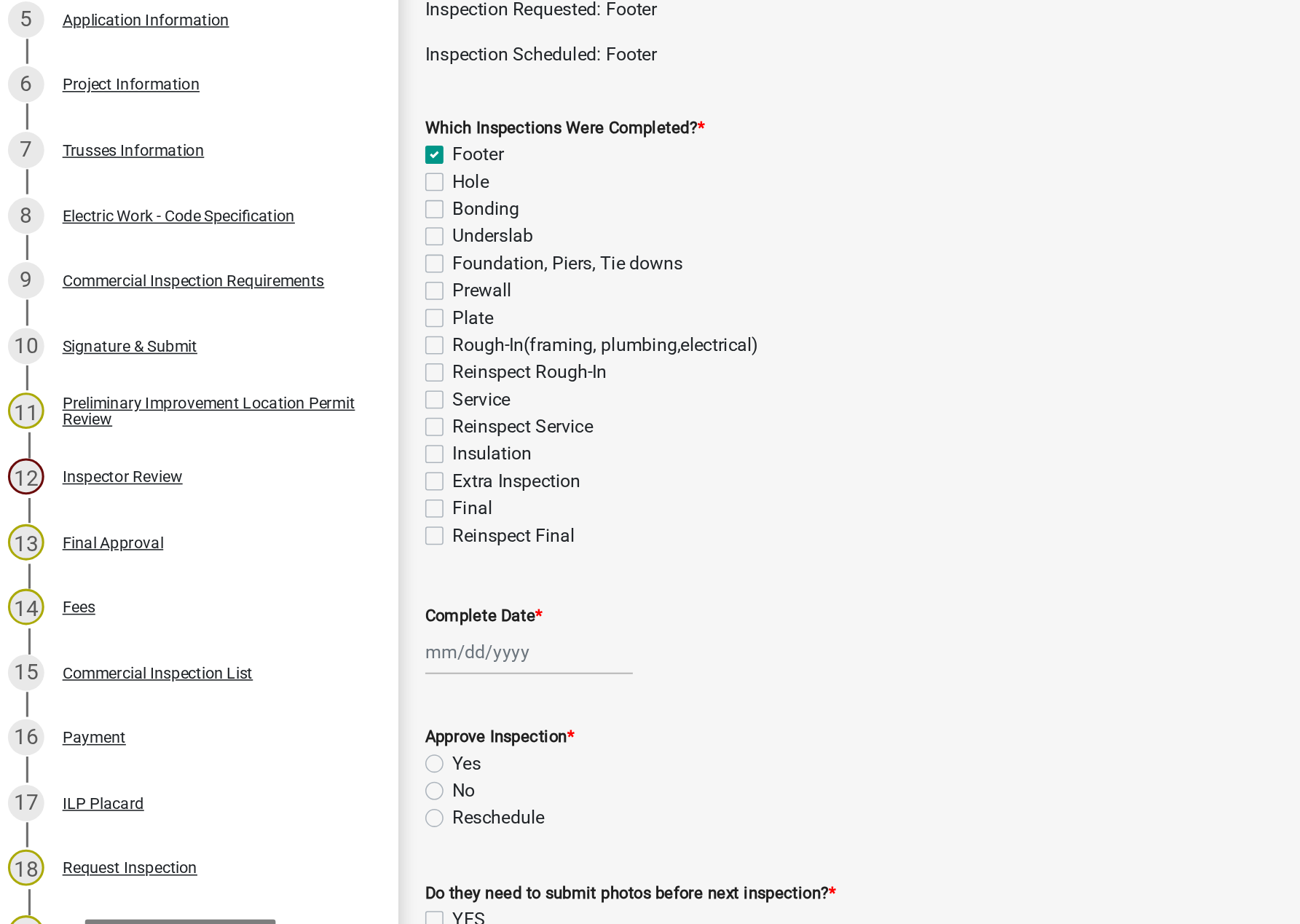
checkbox input "false"
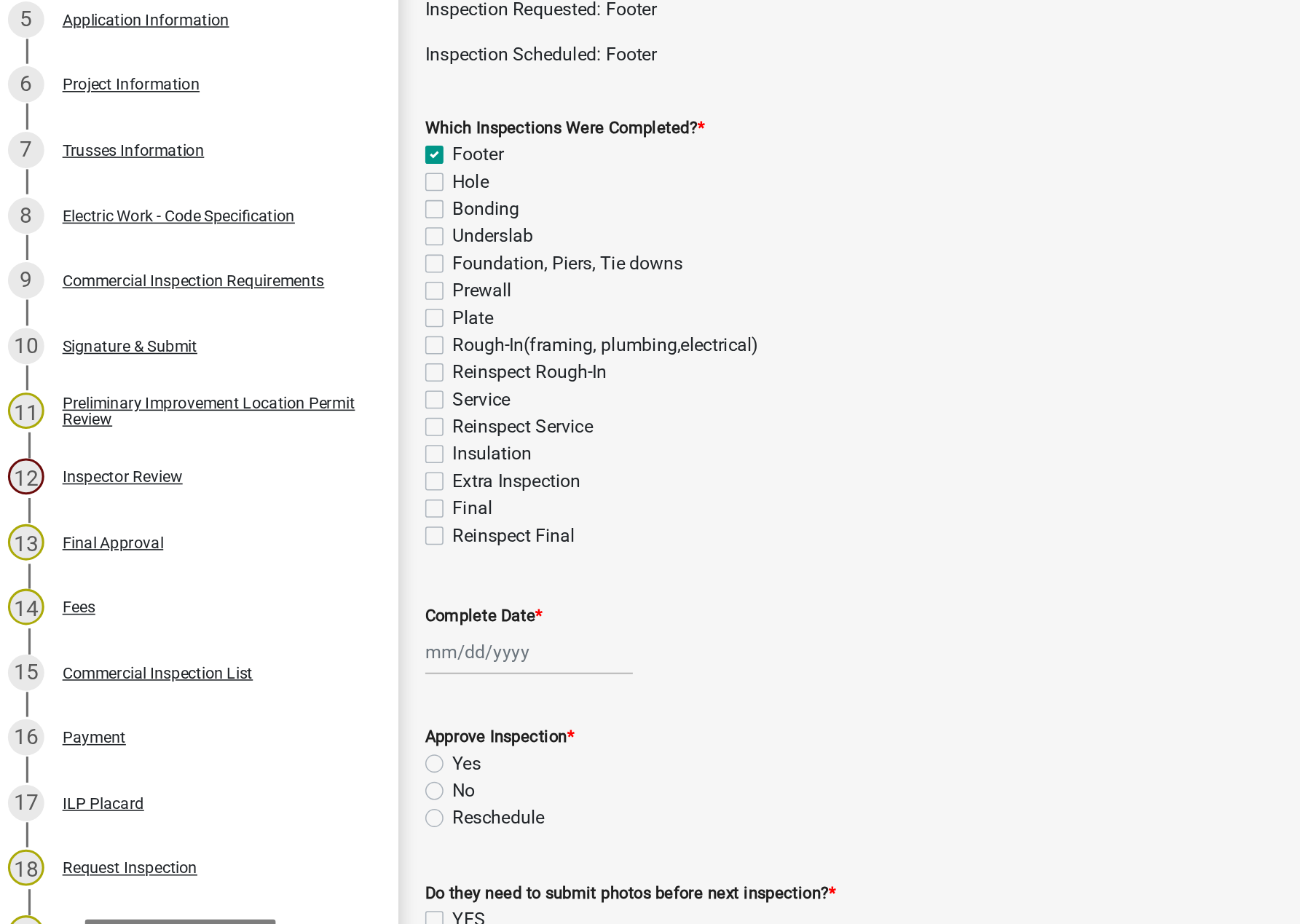
checkbox input "false"
click at [315, 501] on div at bounding box center [347, 503] width 134 height 30
select select "10"
select select "2025"
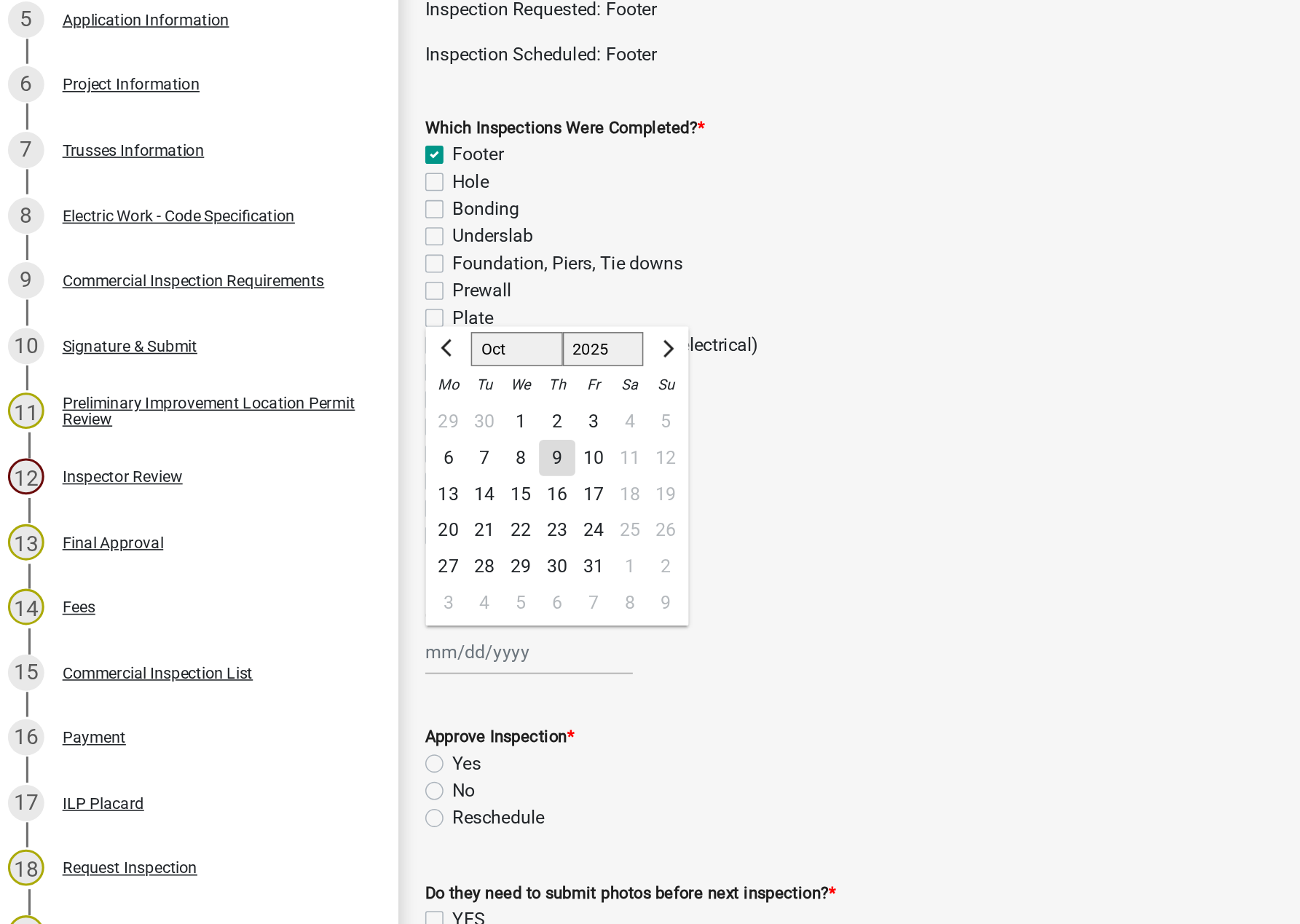
click at [647, 192] on div "Hole" at bounding box center [781, 201] width 1003 height 18
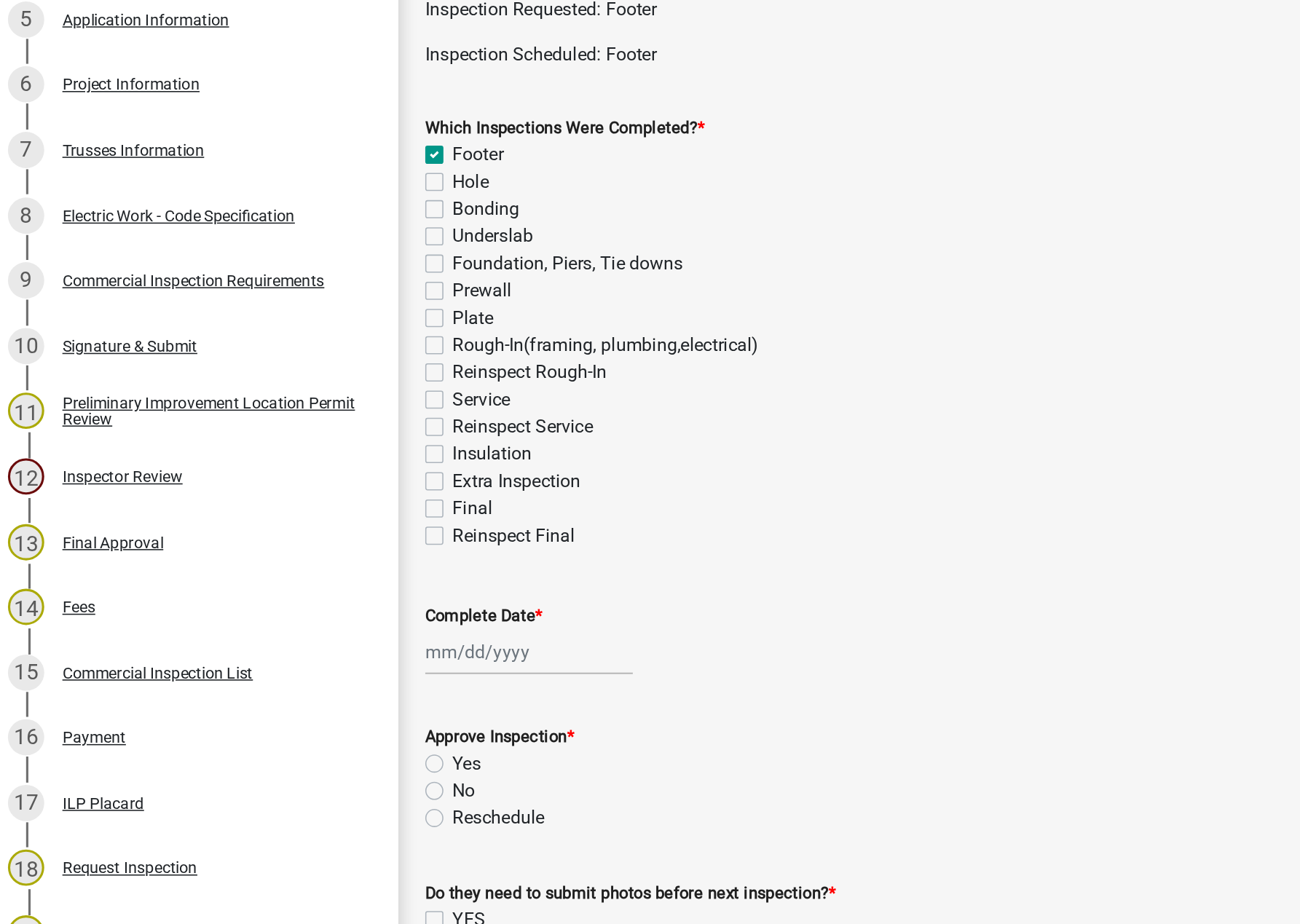
click at [525, 219] on div "Bonding" at bounding box center [781, 219] width 1003 height 18
click at [323, 505] on div at bounding box center [347, 503] width 134 height 30
select select "10"
select select "2025"
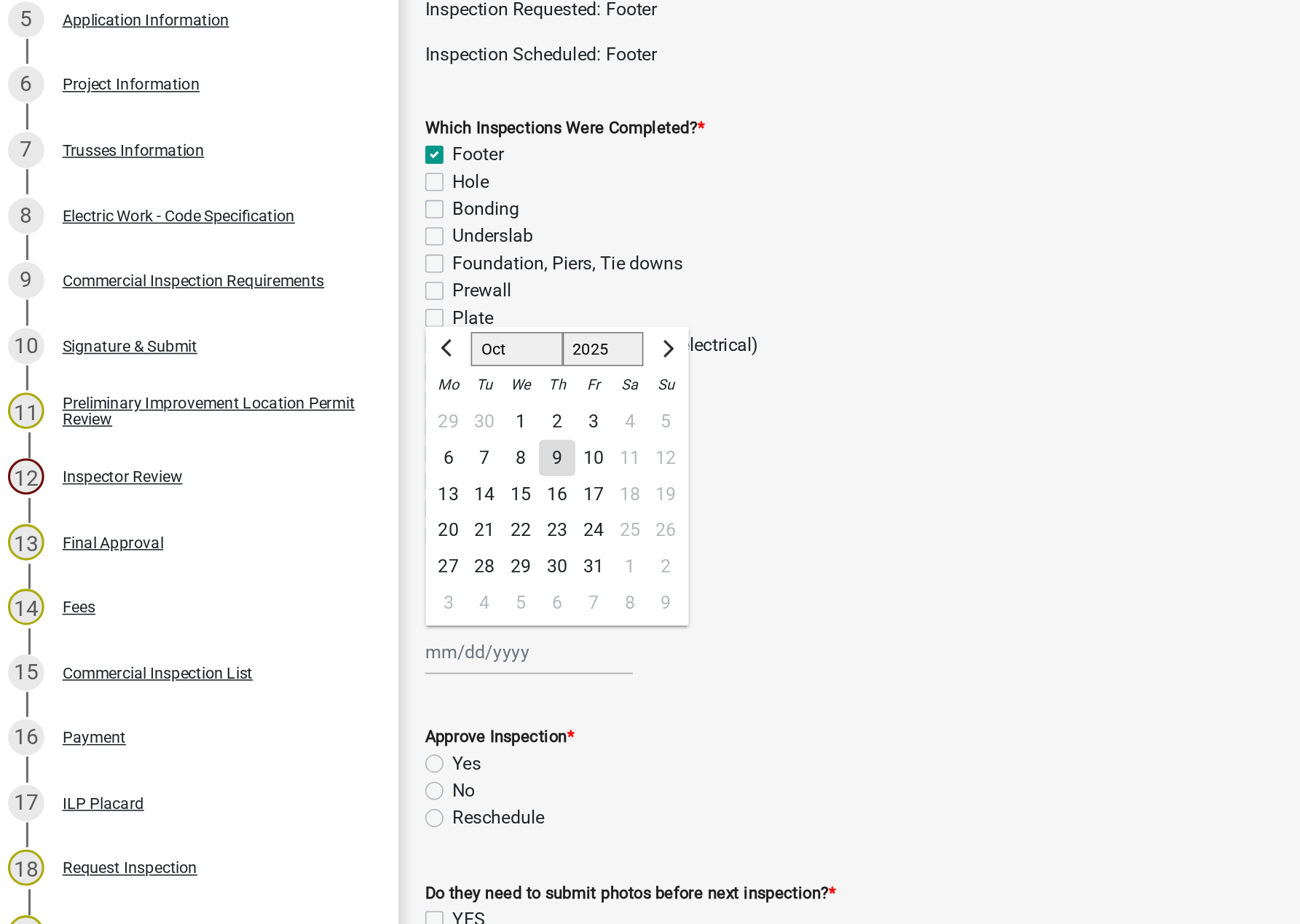
click at [365, 381] on div "9" at bounding box center [364, 378] width 23 height 23
type input "[DATE]"
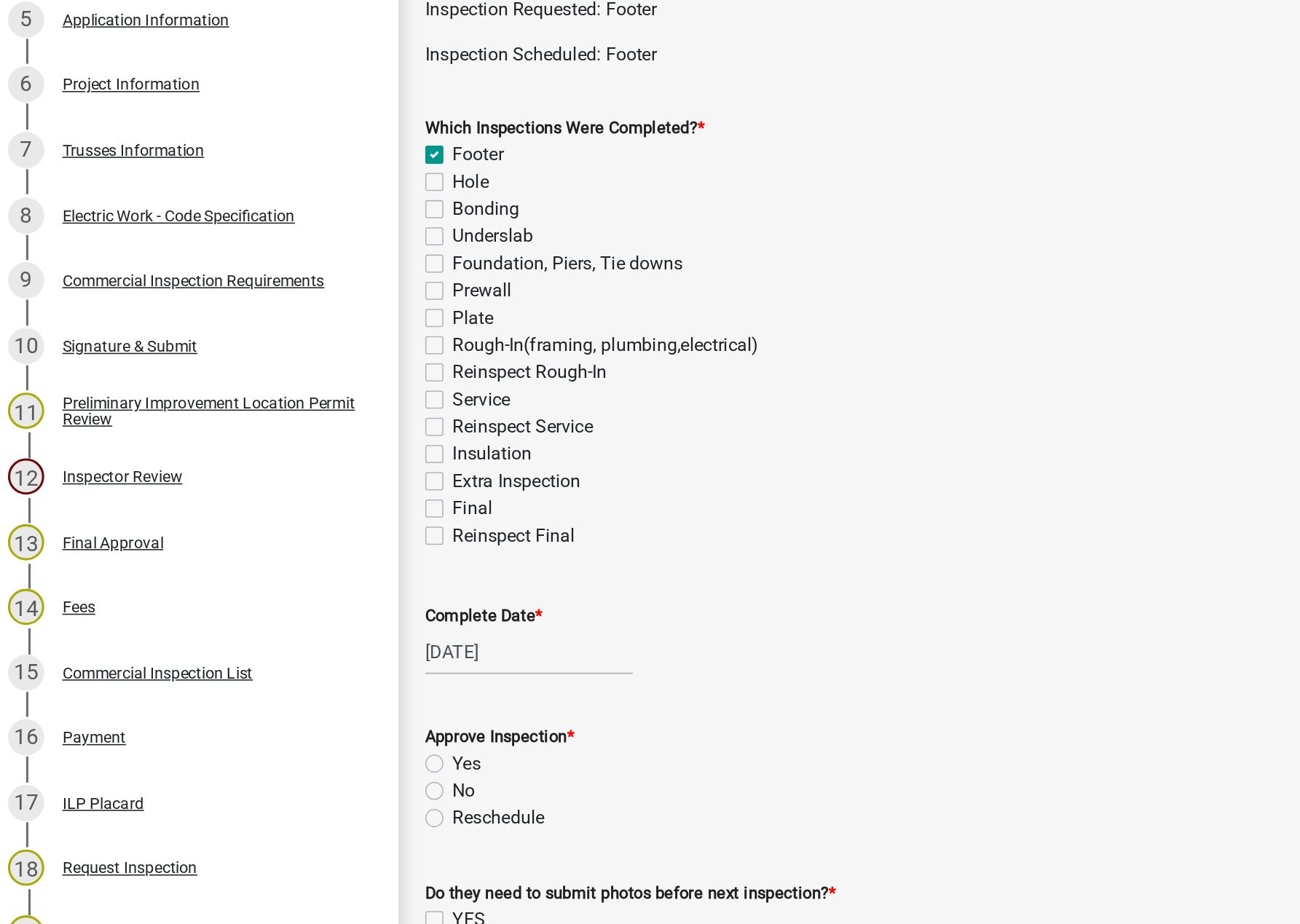
click at [297, 569] on label "Yes" at bounding box center [306, 575] width 19 height 18
click at [297, 569] on input "Yes" at bounding box center [302, 571] width 10 height 10
radio input "true"
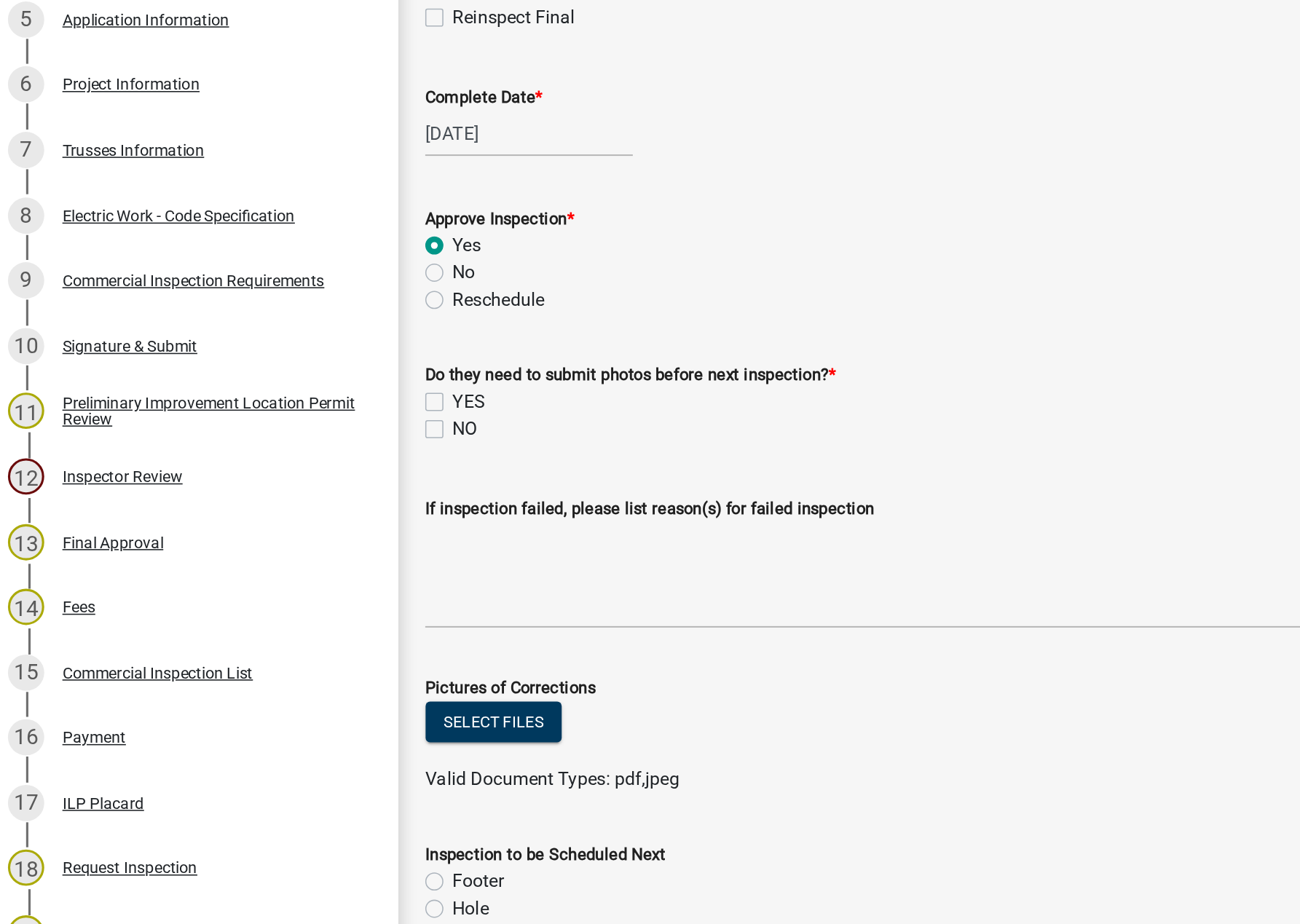
scroll to position [336, 0]
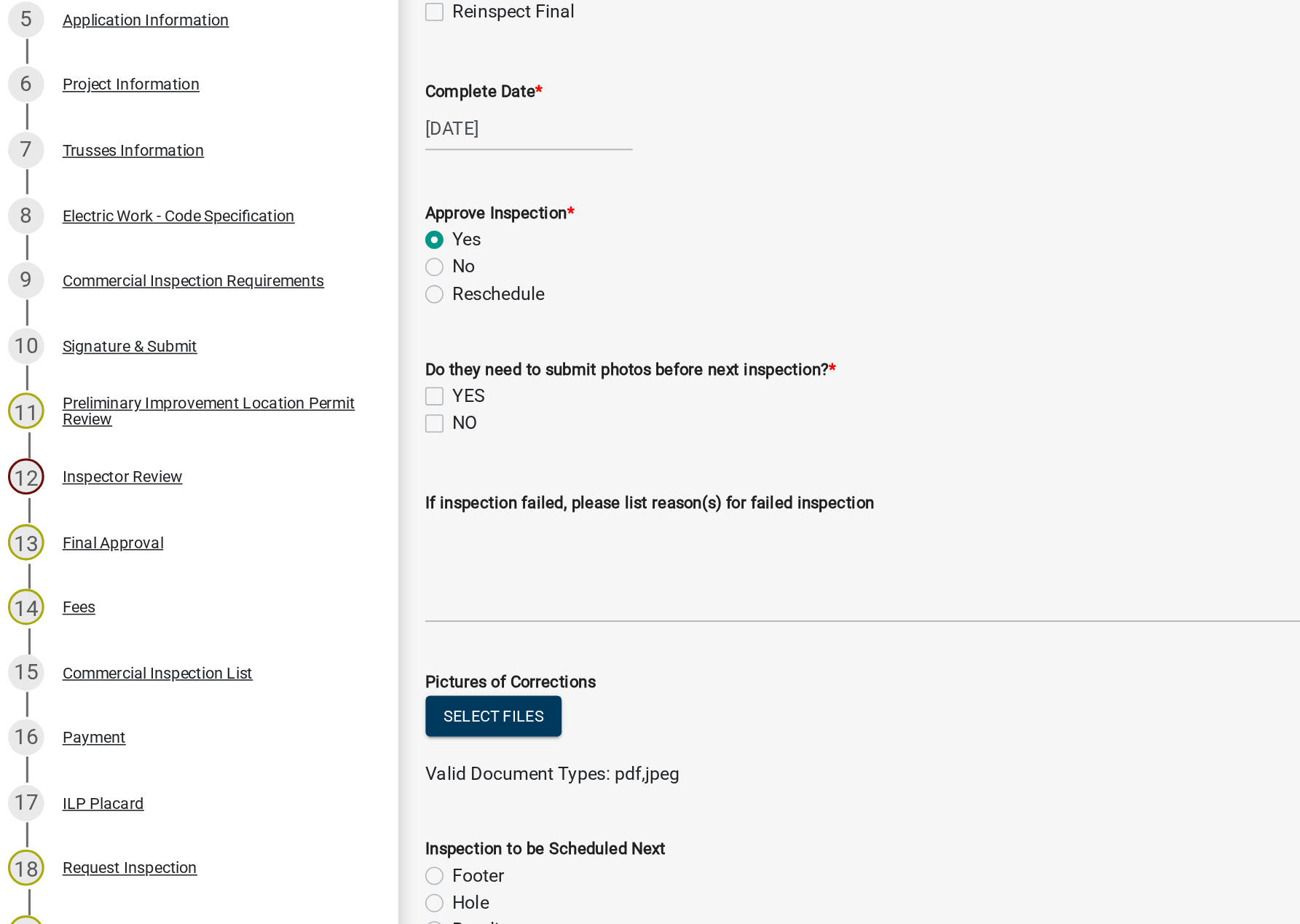
click at [297, 356] on label "NO" at bounding box center [305, 356] width 16 height 18
click at [297, 356] on input "NO" at bounding box center [302, 352] width 10 height 10
checkbox input "true"
checkbox input "false"
checkbox input "true"
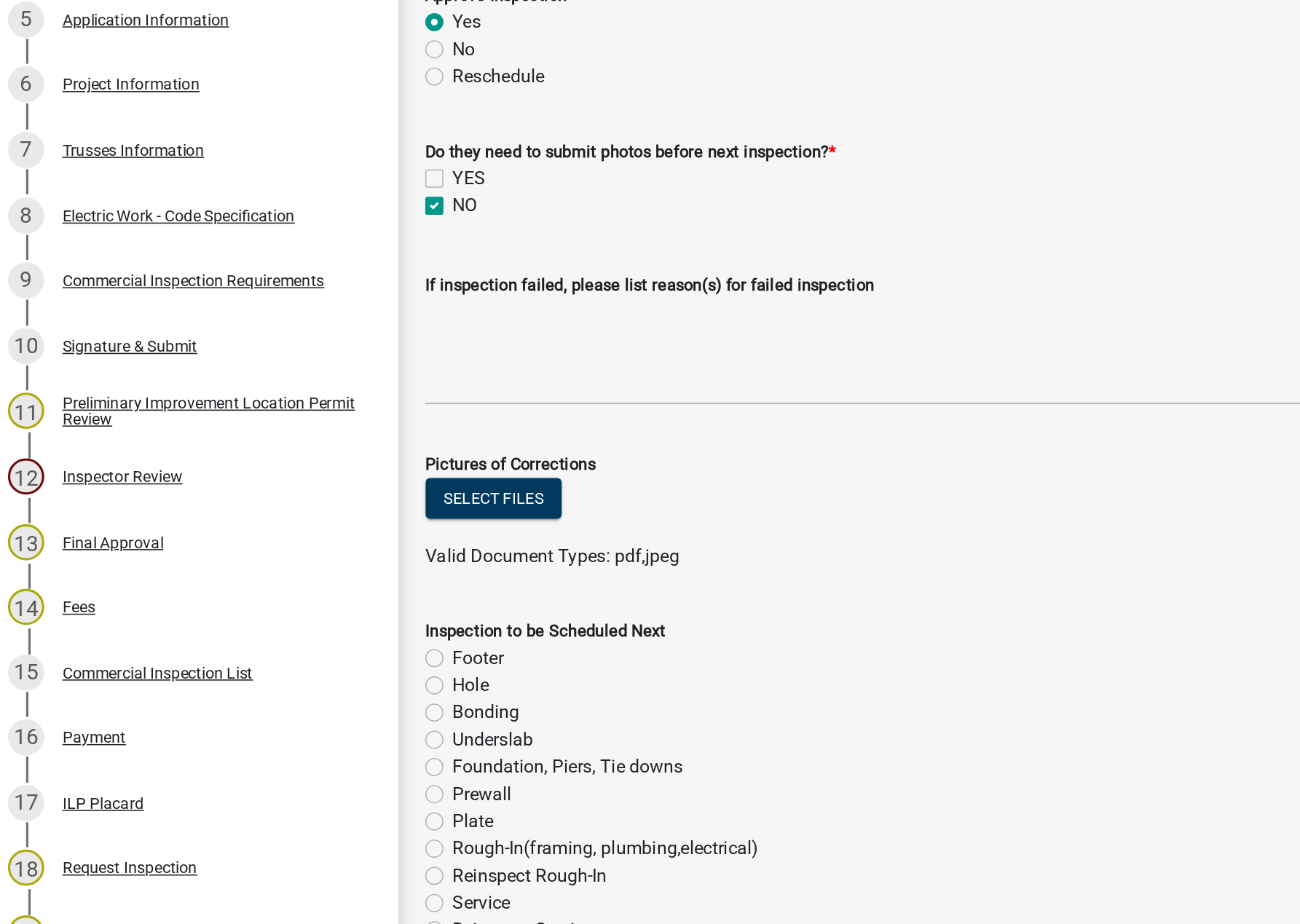
scroll to position [544, 0]
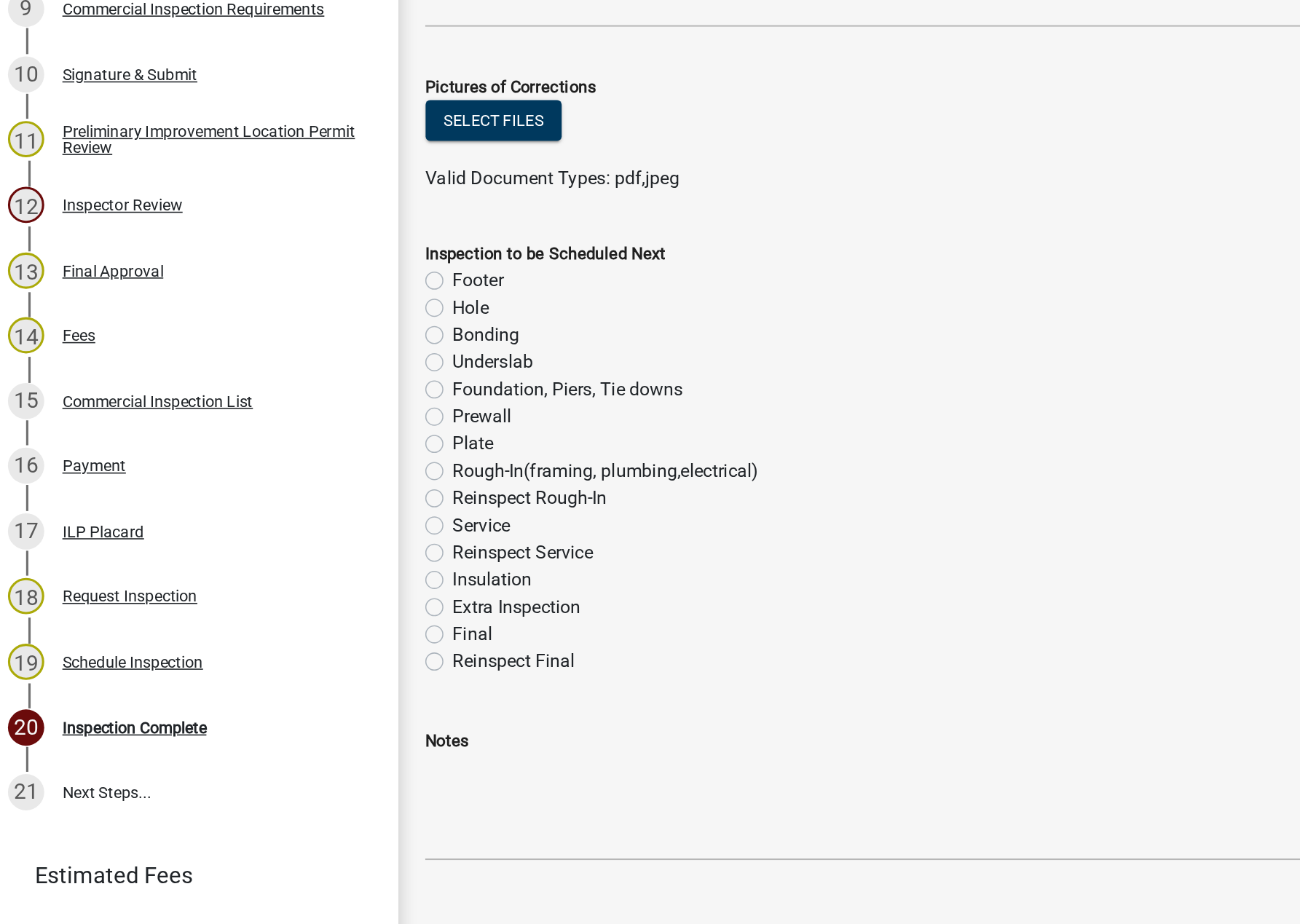
click at [297, 509] on label "Foundation, Piers, Tie downs" at bounding box center [371, 509] width 148 height 18
click at [297, 509] on input "Foundation, Piers, Tie downs" at bounding box center [302, 505] width 10 height 10
radio input "true"
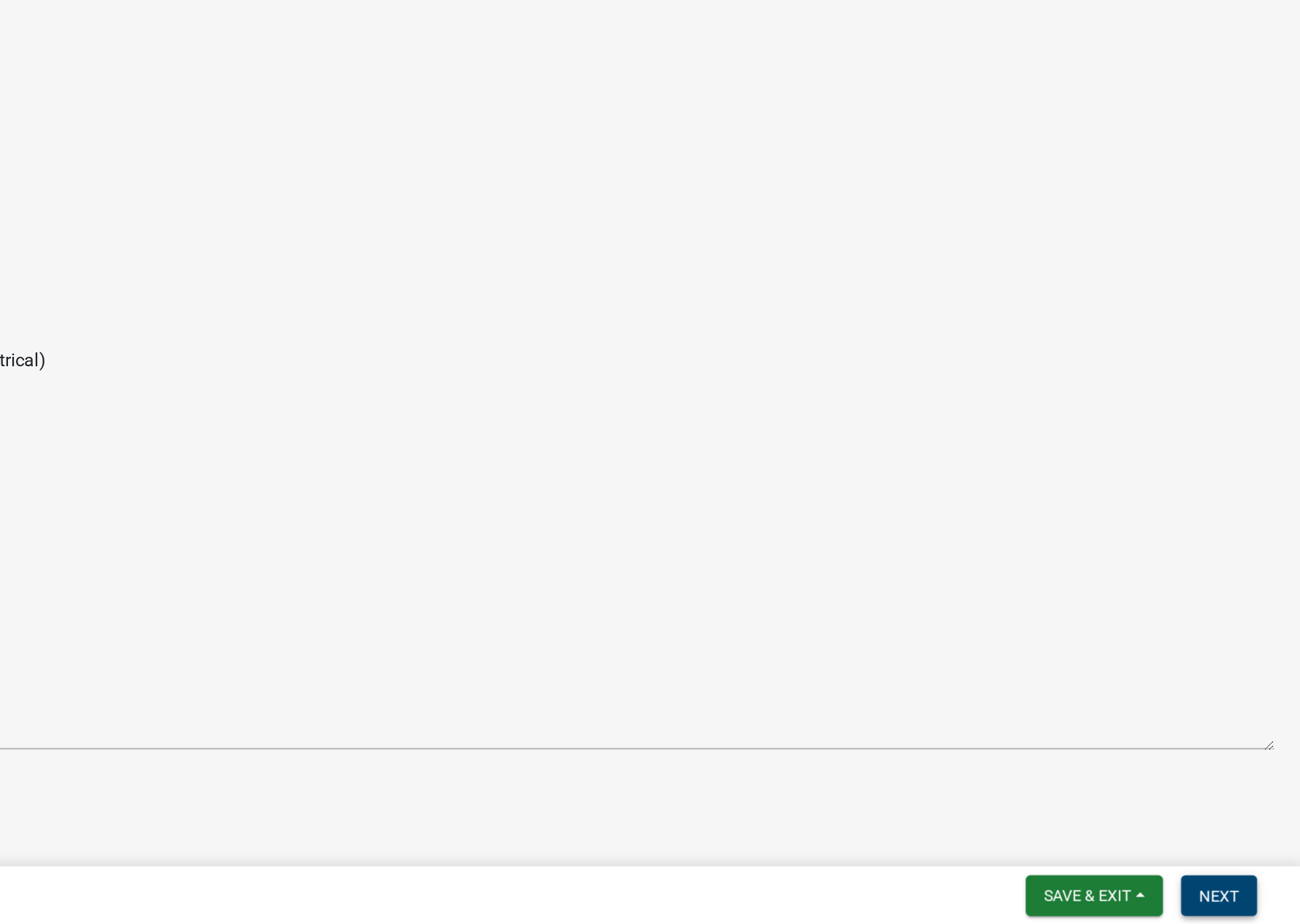
click at [1021, 894] on button "Next" at bounding box center [1247, 905] width 49 height 27
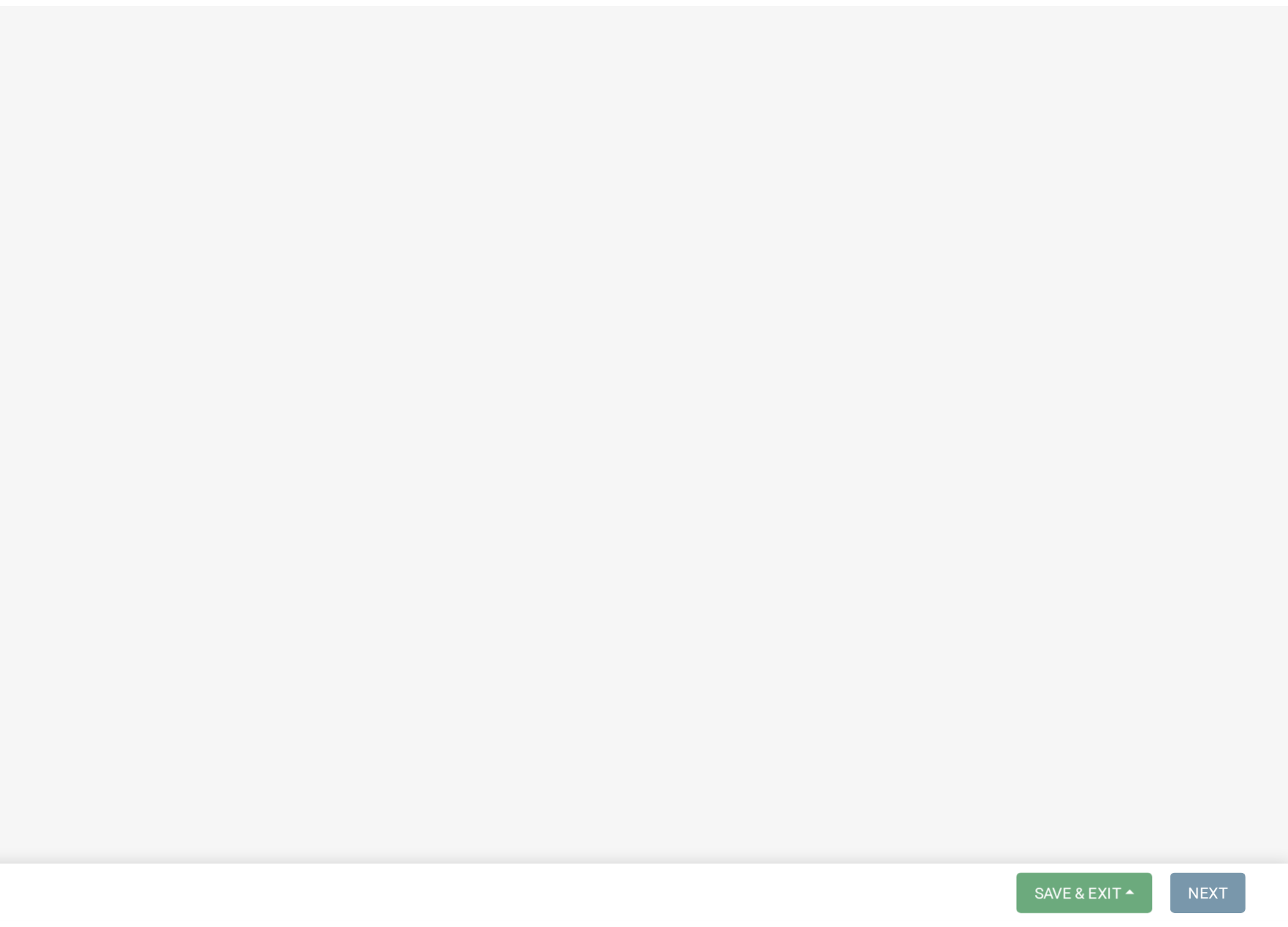
scroll to position [0, 0]
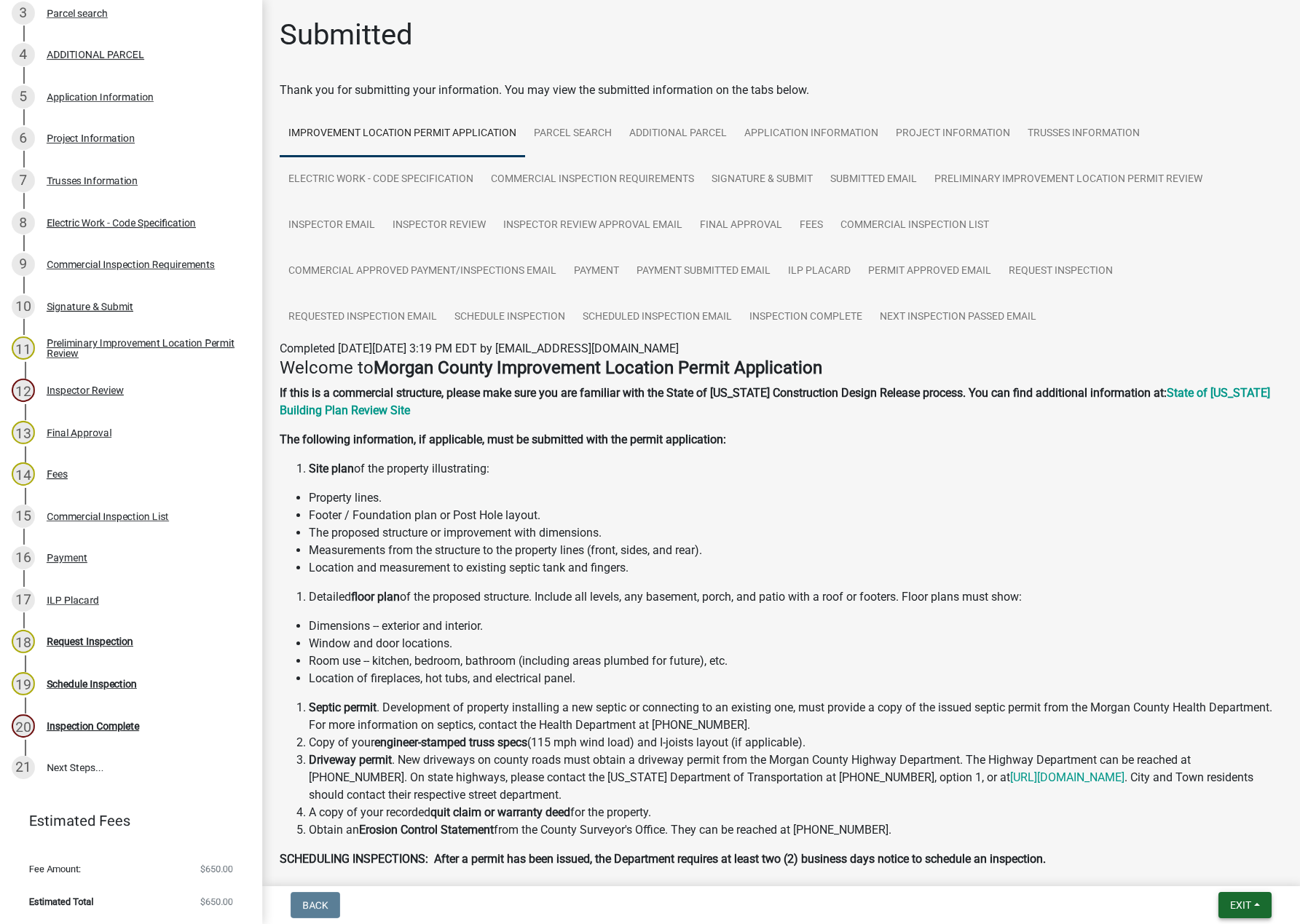
click at [1021, 903] on button "Exit" at bounding box center [1245, 905] width 53 height 27
click at [1021, 879] on button "Save & Exit" at bounding box center [1213, 868] width 117 height 35
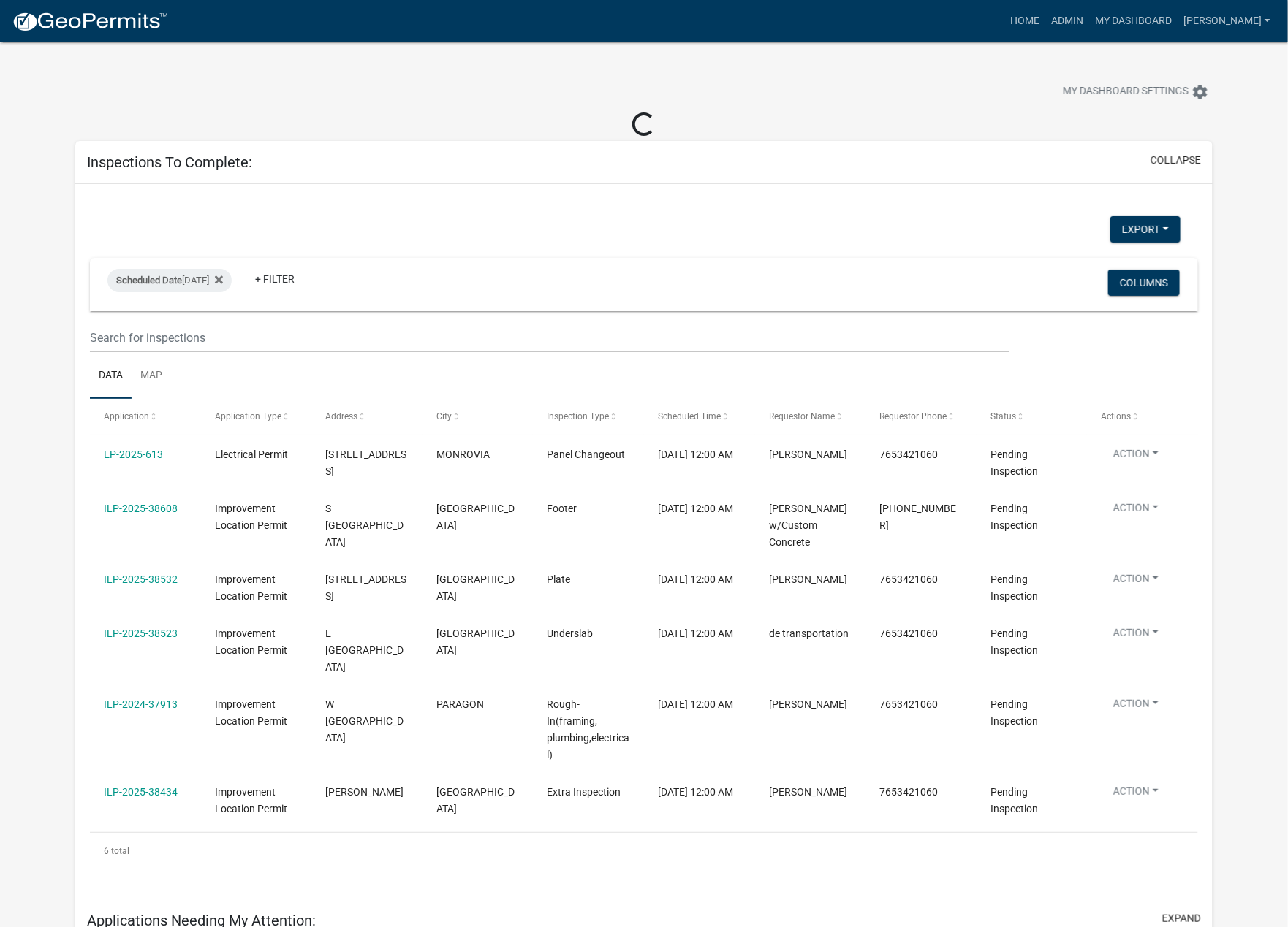
select select "1: 25"
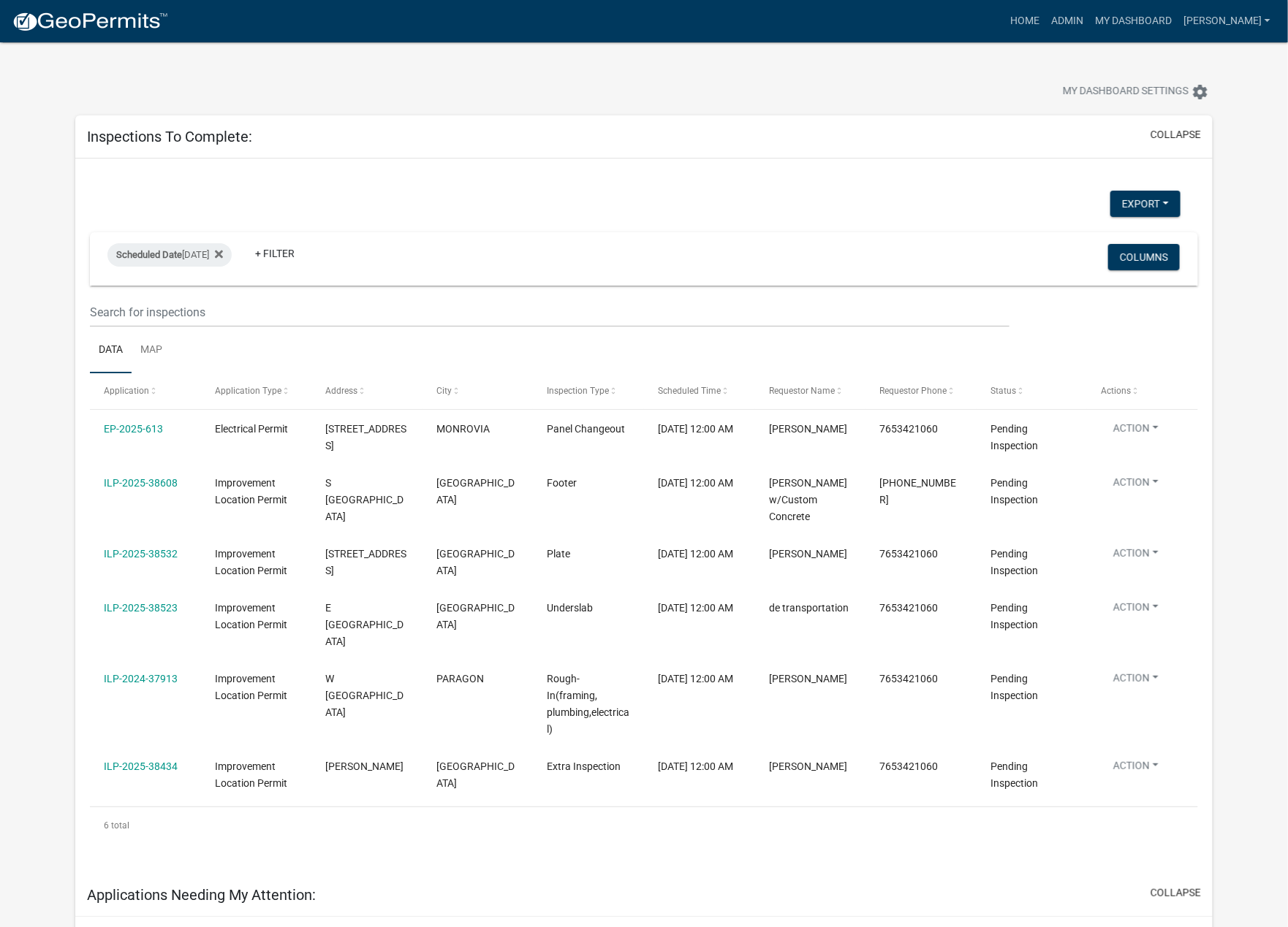
click at [993, 673] on span "Pending Inspection" at bounding box center [1014, 687] width 48 height 28
